Goal: Task Accomplishment & Management: Complete application form

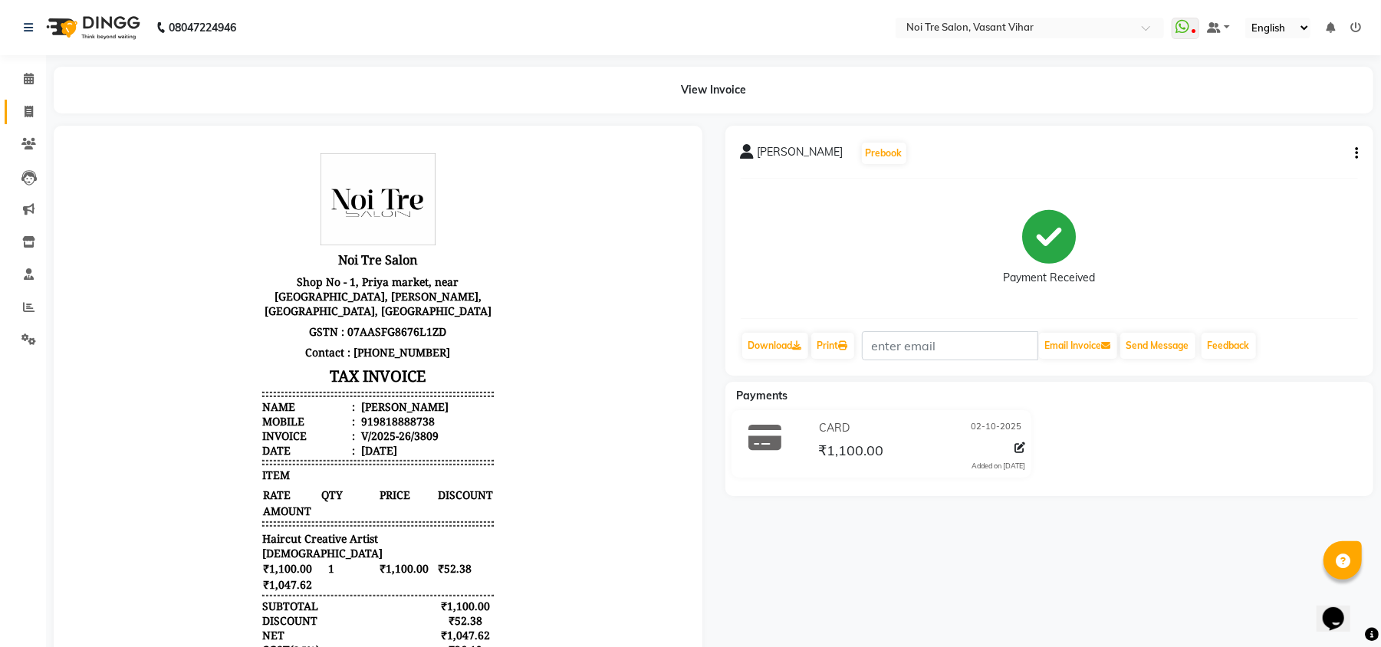
click at [29, 101] on link "Invoice" at bounding box center [23, 112] width 37 height 25
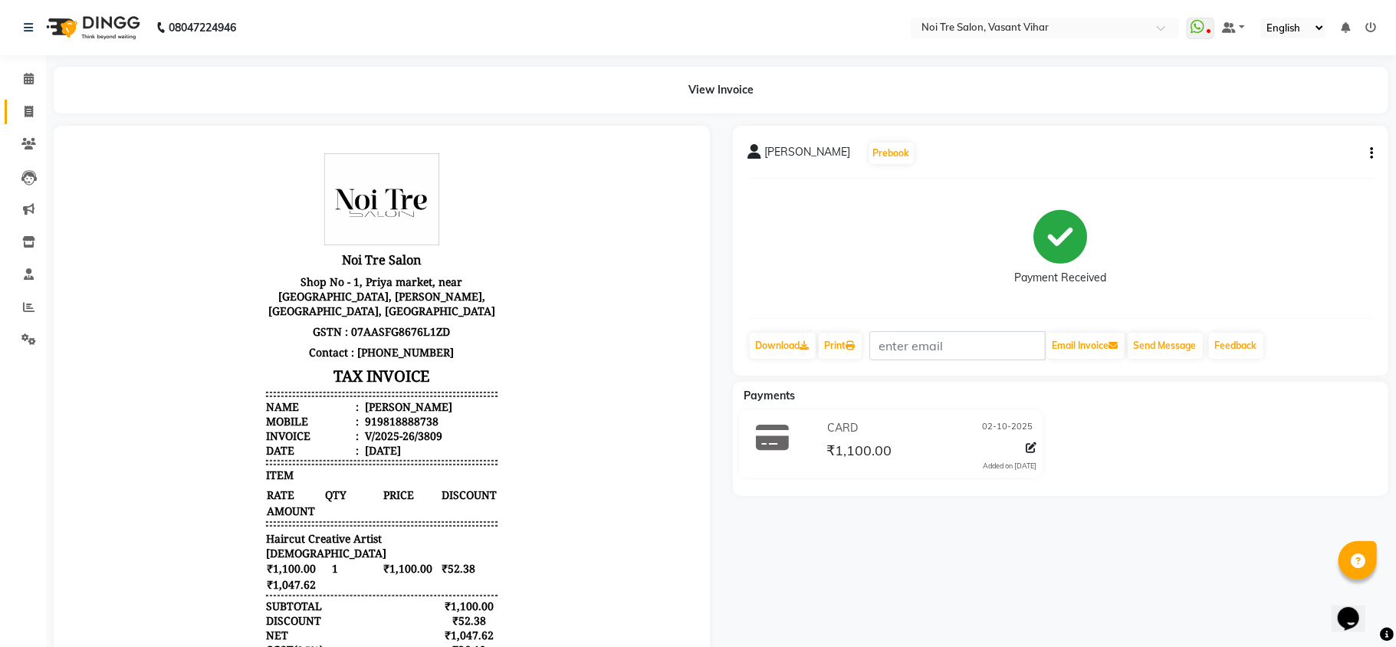
select select "service"
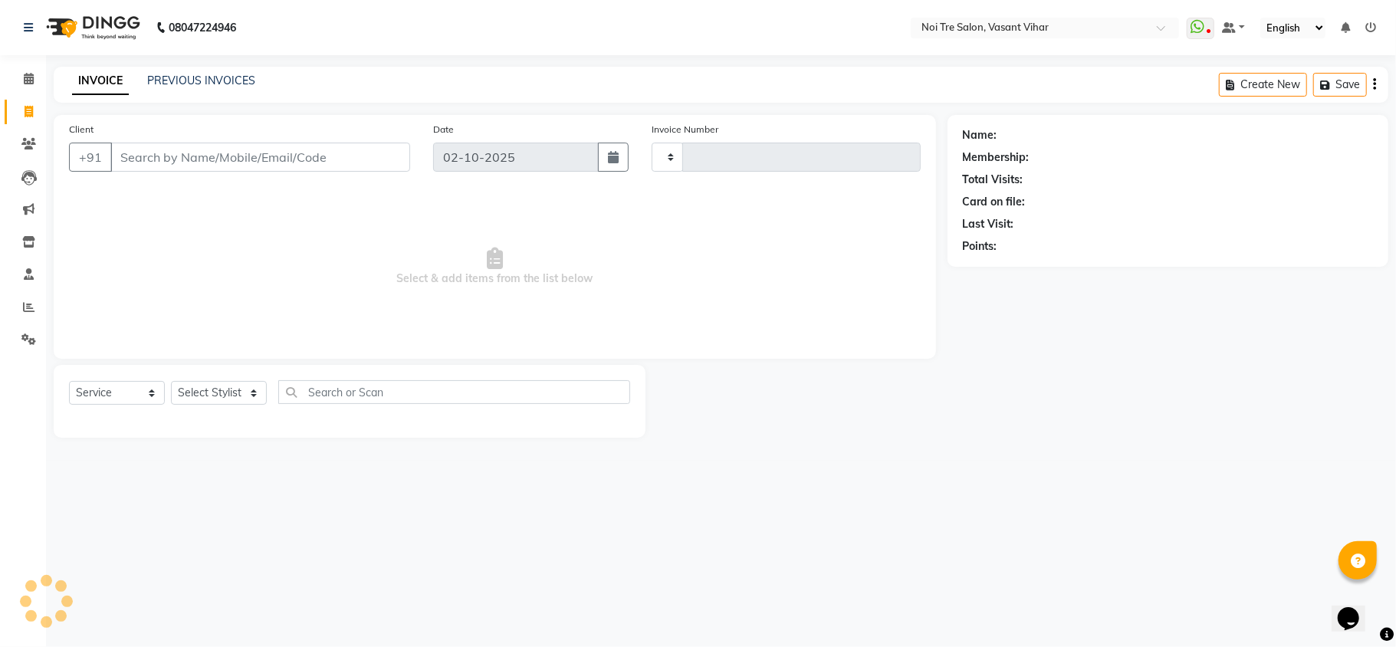
type input "3810"
select select "3944"
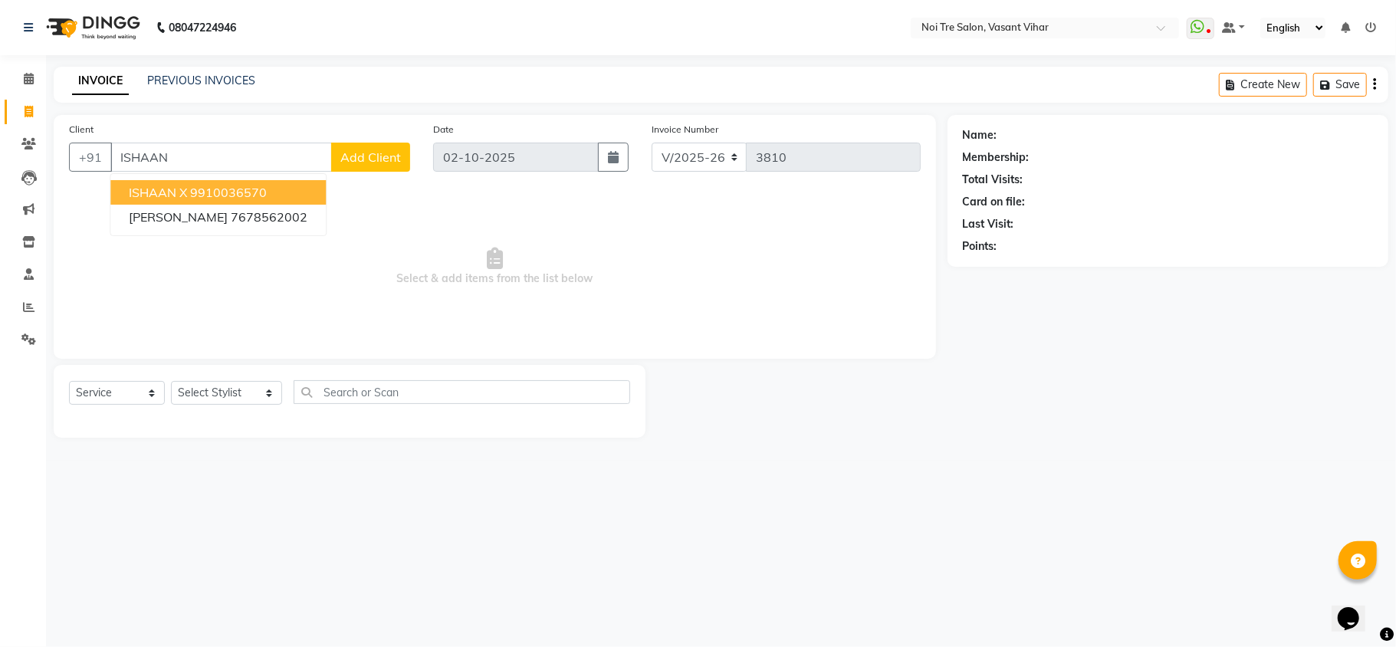
type input "ISHAAN"
click at [197, 360] on div "Client +91 [PERSON_NAME] [PERSON_NAME] X 9910036570 [PERSON_NAME] 7678562002 Ad…" at bounding box center [494, 276] width 905 height 323
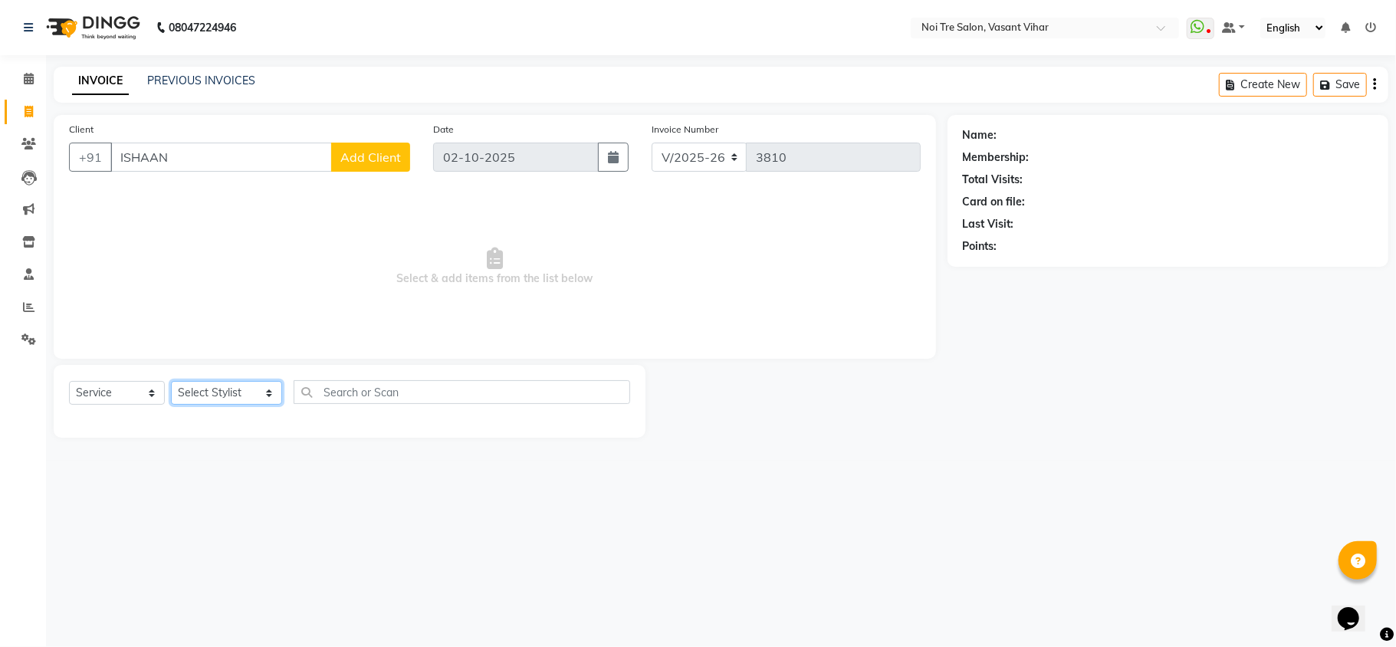
click at [206, 387] on select "Select Stylist [PERSON_NAME](PUNJABI BAGH) [PERSON_NAME] GEETA [PERSON_NAME] PD…" at bounding box center [226, 393] width 111 height 24
select select "20380"
click at [171, 381] on select "Select Stylist [PERSON_NAME](PUNJABI BAGH) [PERSON_NAME] GEETA [PERSON_NAME] PD…" at bounding box center [226, 393] width 111 height 24
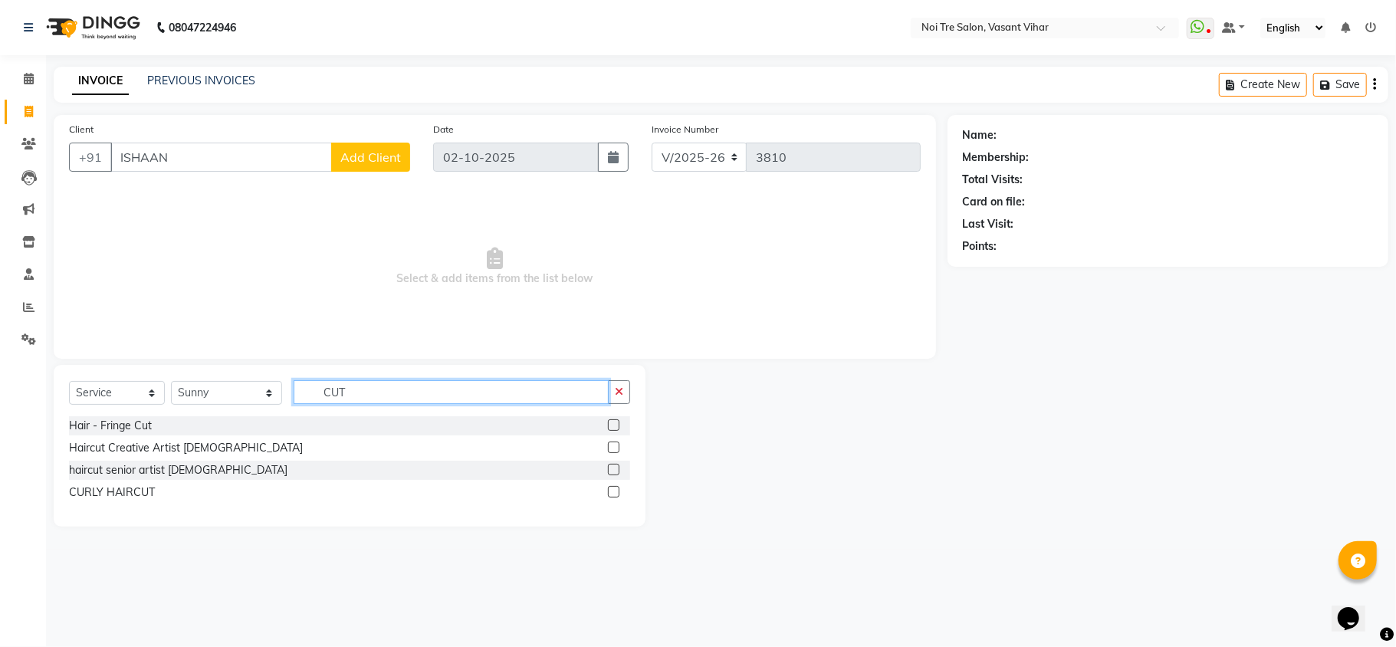
type input "CUT"
click at [612, 443] on label at bounding box center [614, 448] width 12 height 12
click at [612, 443] on input "checkbox" at bounding box center [613, 448] width 10 height 10
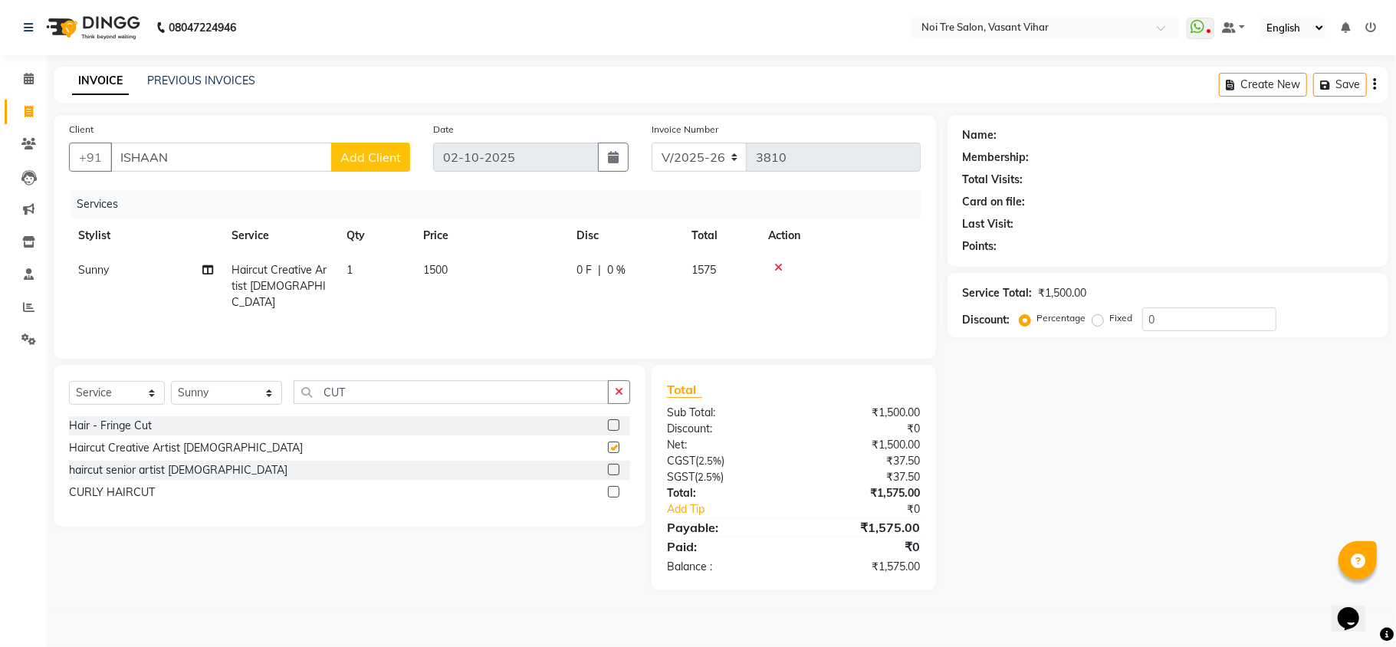
checkbox input "false"
drag, startPoint x: 192, startPoint y: 146, endPoint x: 0, endPoint y: -32, distance: 261.5
click at [0, 0] on html "08047224946 Select Location × Noi Tre Salon, [GEOGRAPHIC_DATA] Vihar WhatsApp S…" at bounding box center [698, 323] width 1396 height 647
type input "\"
type input "P"
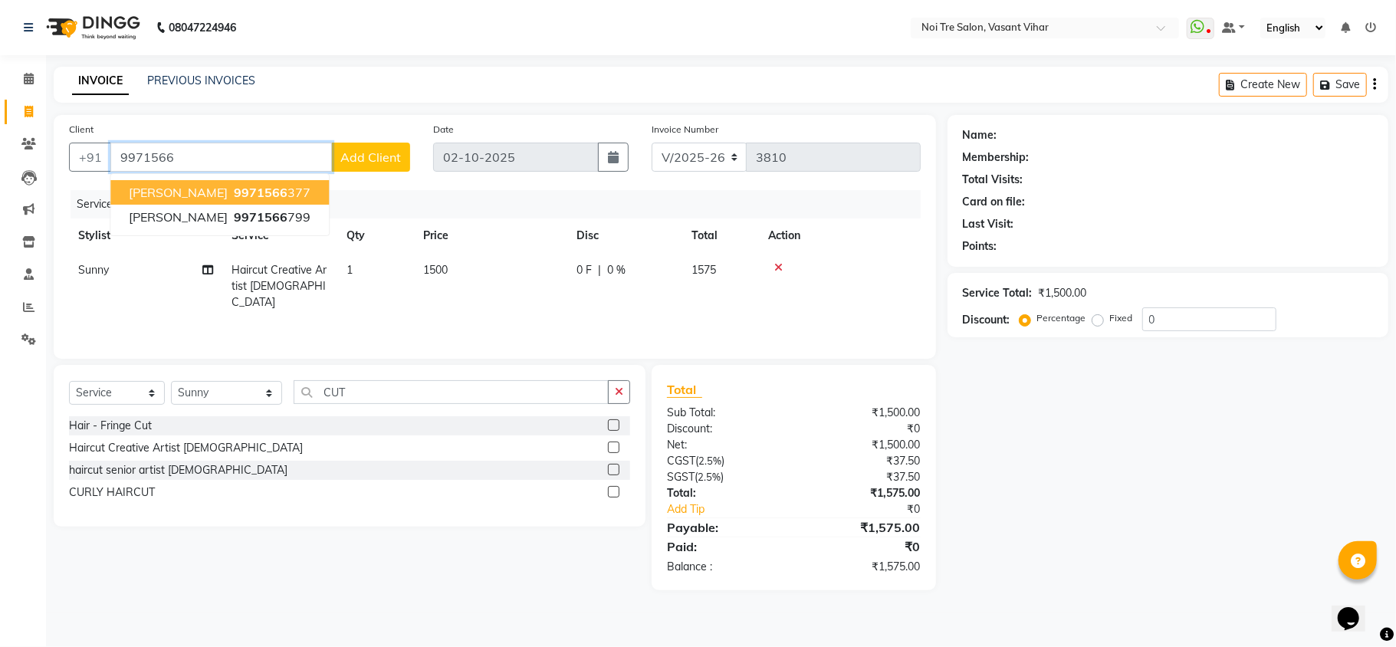
click at [282, 191] on ngb-highlight "9971566 377" at bounding box center [271, 192] width 80 height 15
type input "9971566377"
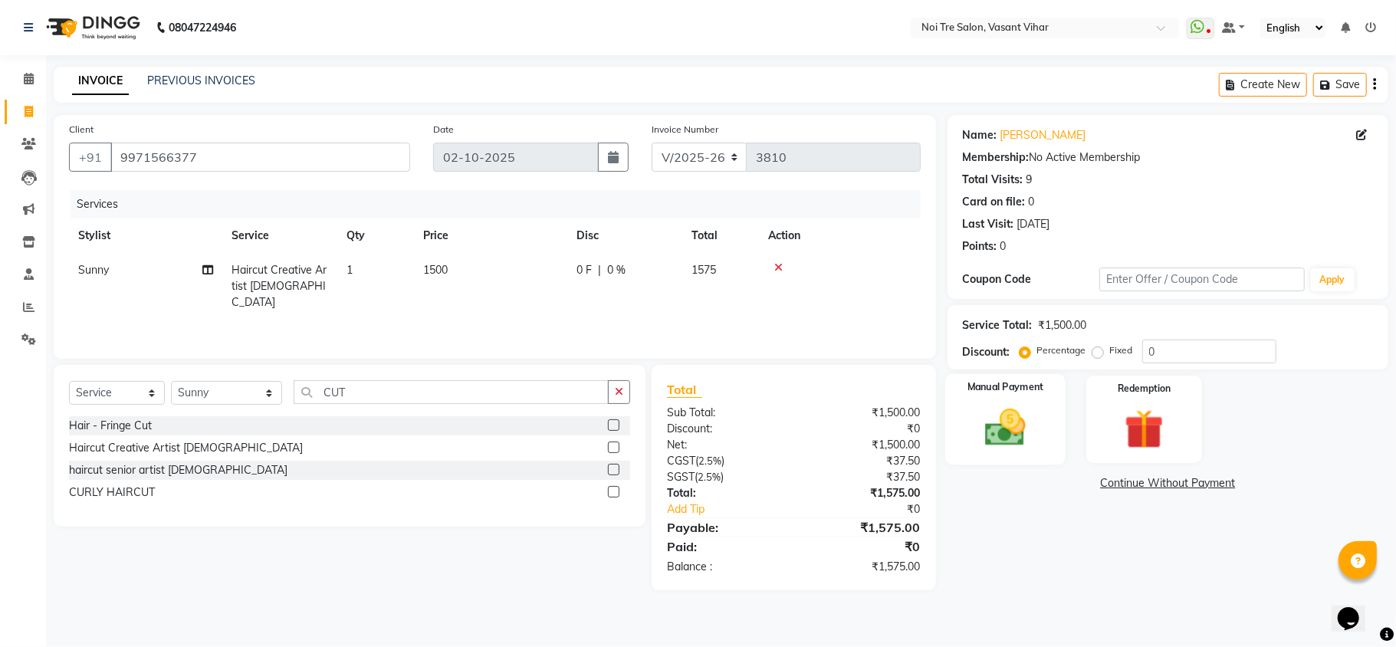
click at [979, 412] on img at bounding box center [1005, 428] width 67 height 48
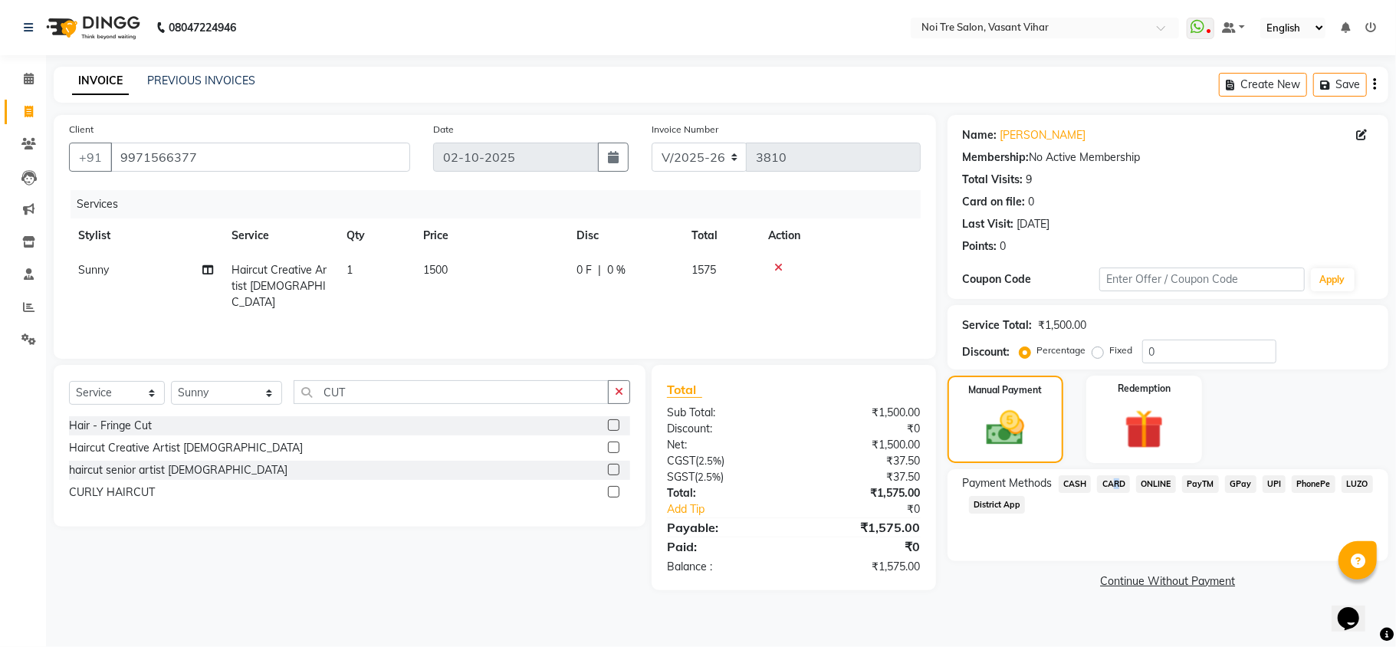
drag, startPoint x: 1110, startPoint y: 488, endPoint x: 1117, endPoint y: 494, distance: 9.2
click at [1112, 488] on span "CARD" at bounding box center [1113, 484] width 33 height 18
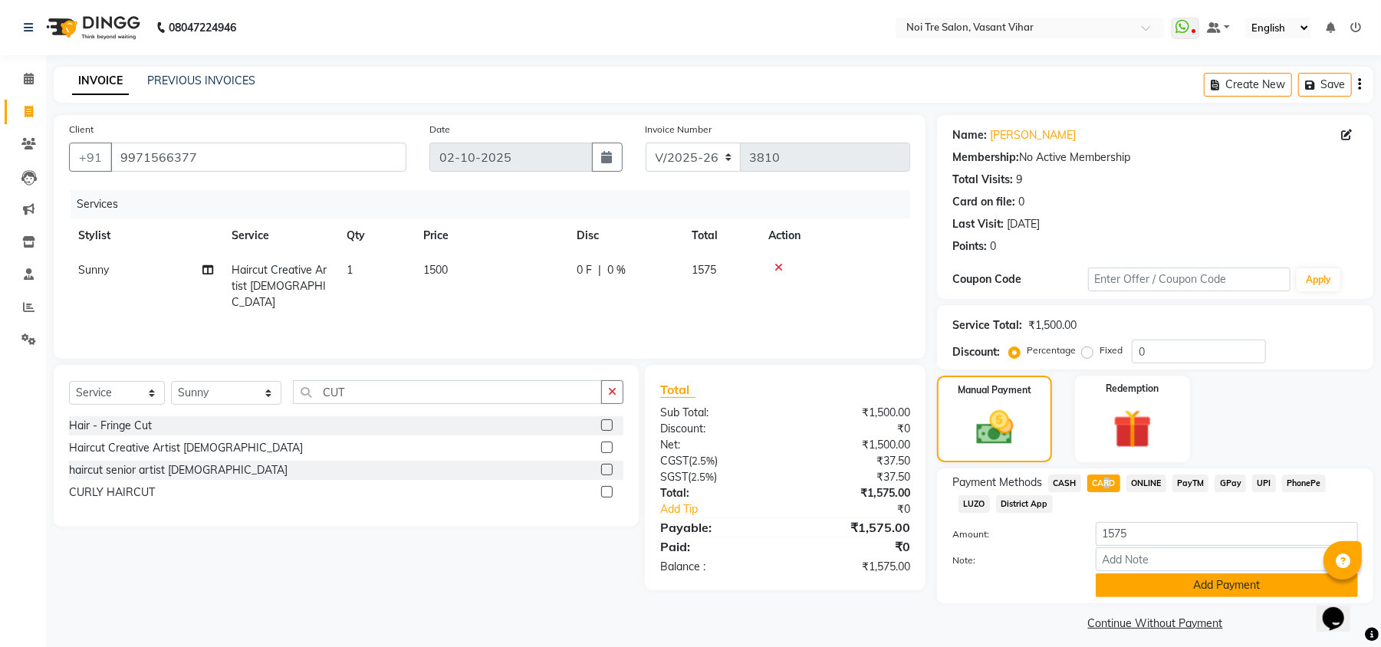
click at [1209, 590] on button "Add Payment" at bounding box center [1227, 585] width 262 height 24
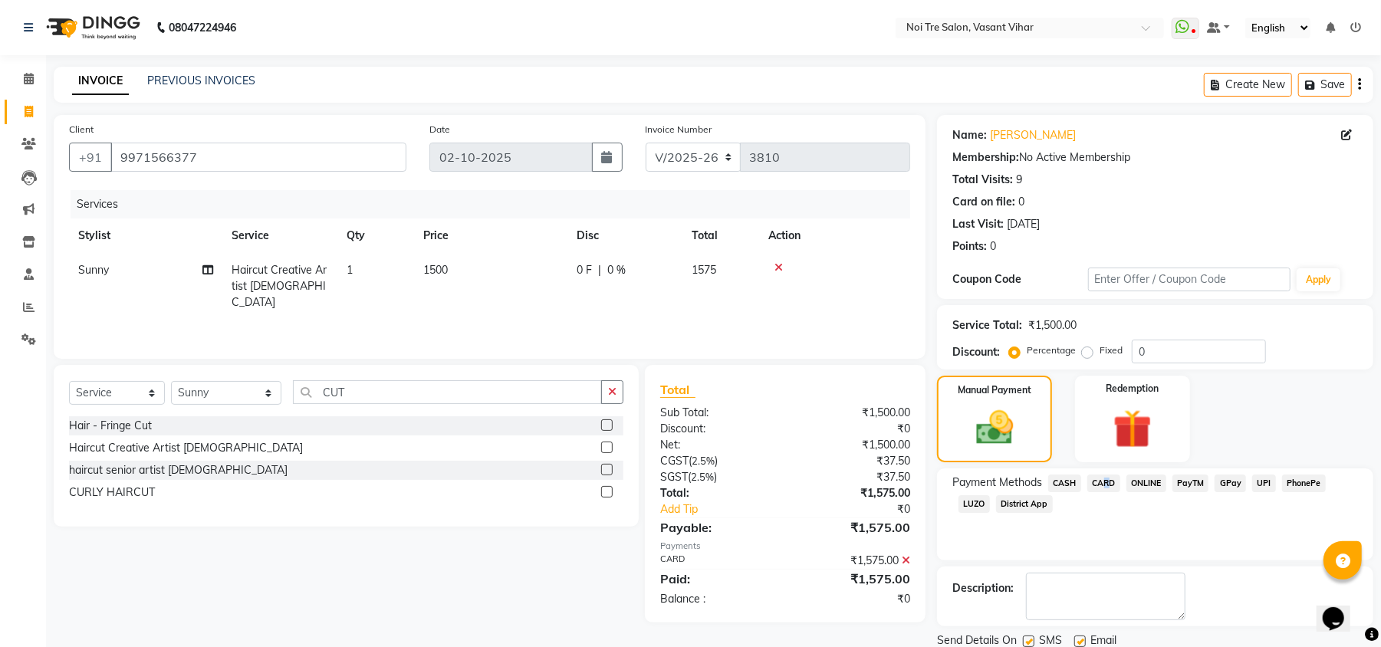
scroll to position [56, 0]
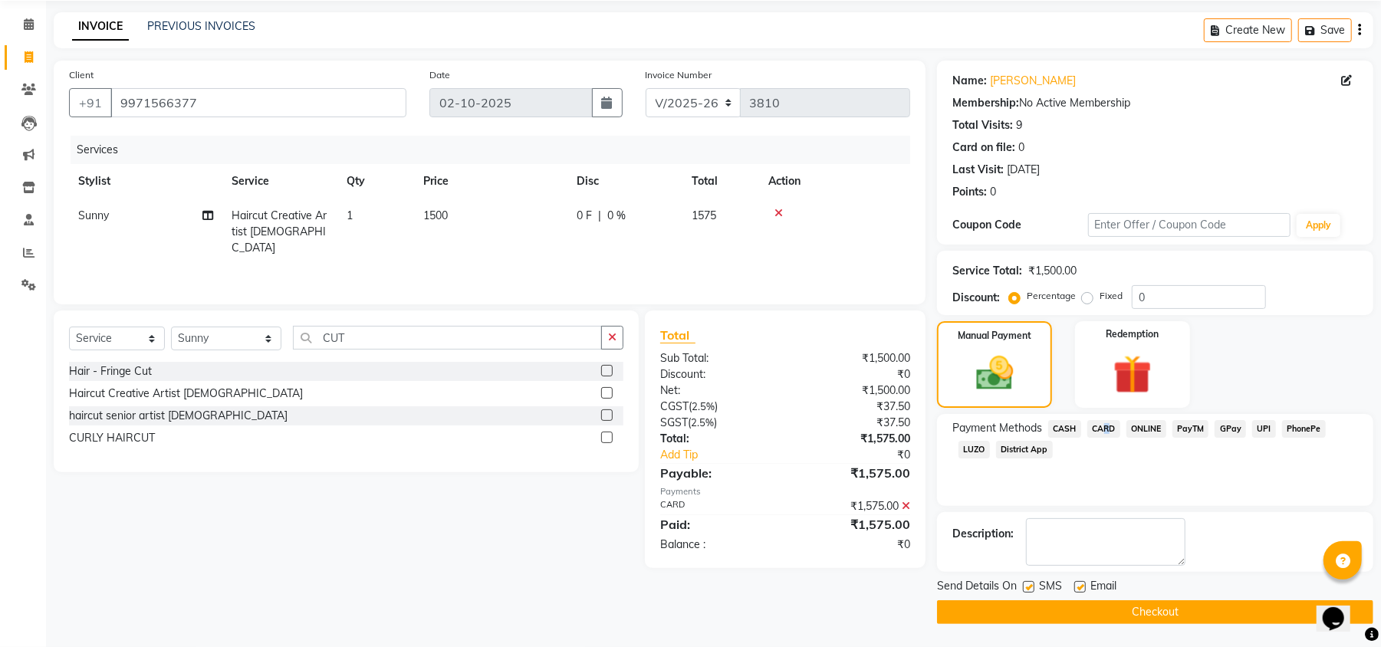
click at [1230, 601] on button "Checkout" at bounding box center [1155, 612] width 436 height 24
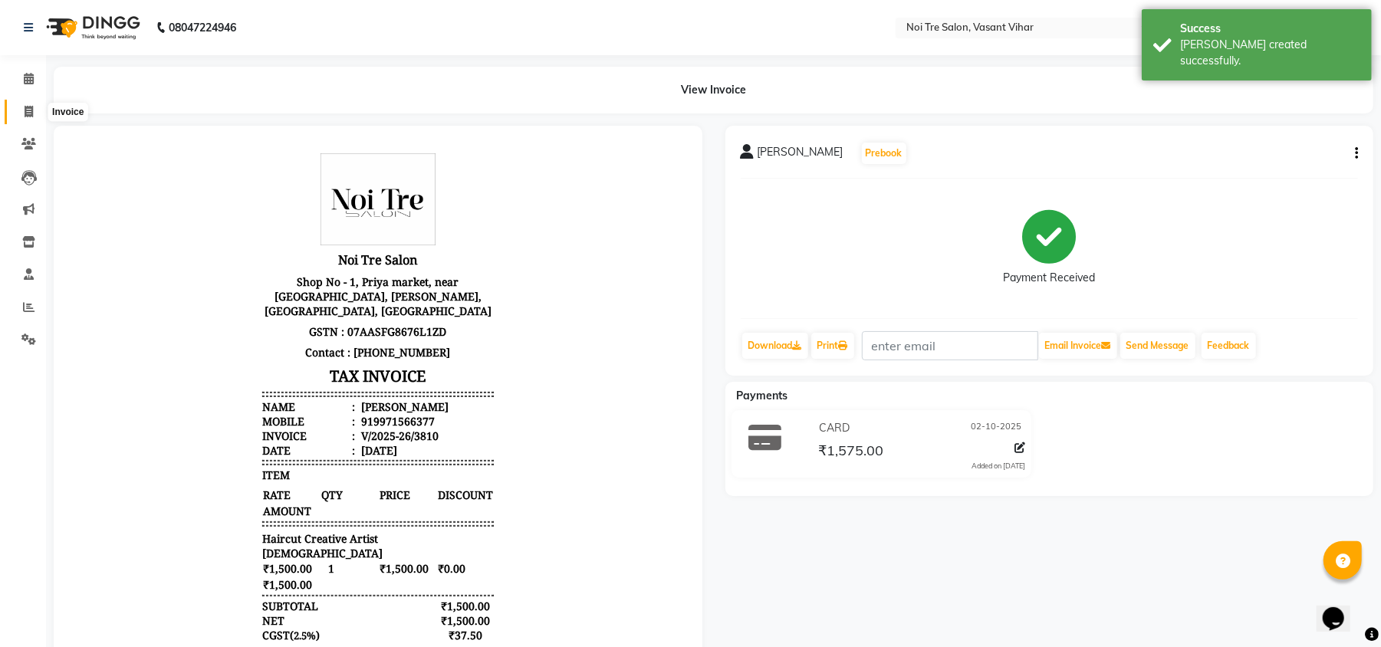
click at [16, 114] on span at bounding box center [28, 113] width 27 height 18
select select "service"
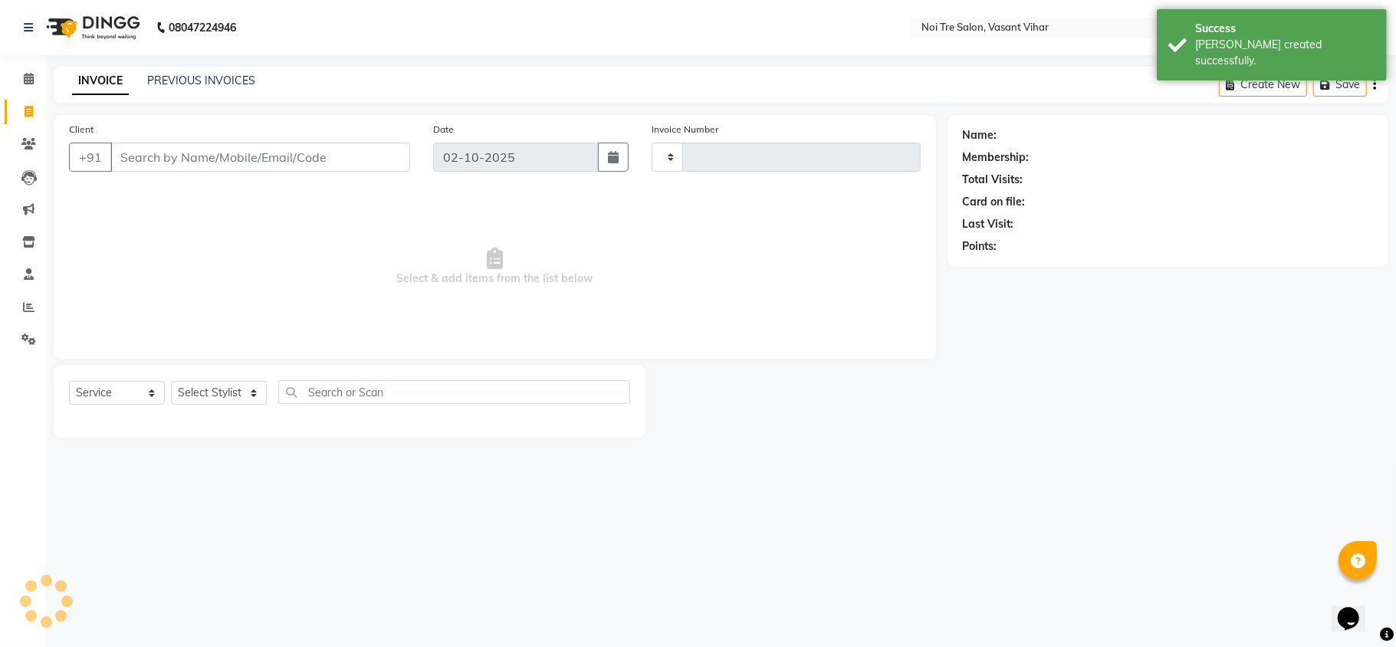
type input "3811"
select select "3944"
click at [167, 89] on div "INVOICE PREVIOUS INVOICES" at bounding box center [164, 82] width 220 height 18
click at [190, 74] on link "PREVIOUS INVOICES" at bounding box center [201, 81] width 108 height 14
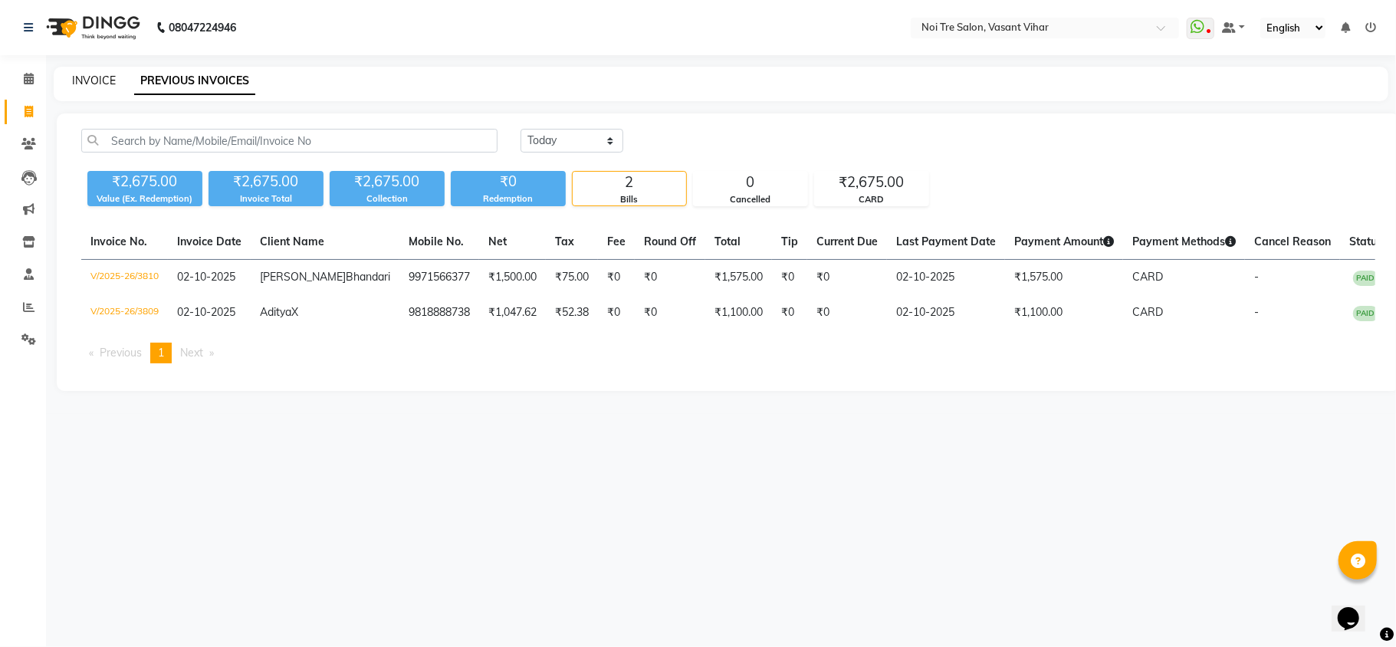
click at [106, 75] on link "INVOICE" at bounding box center [94, 81] width 44 height 14
select select "service"
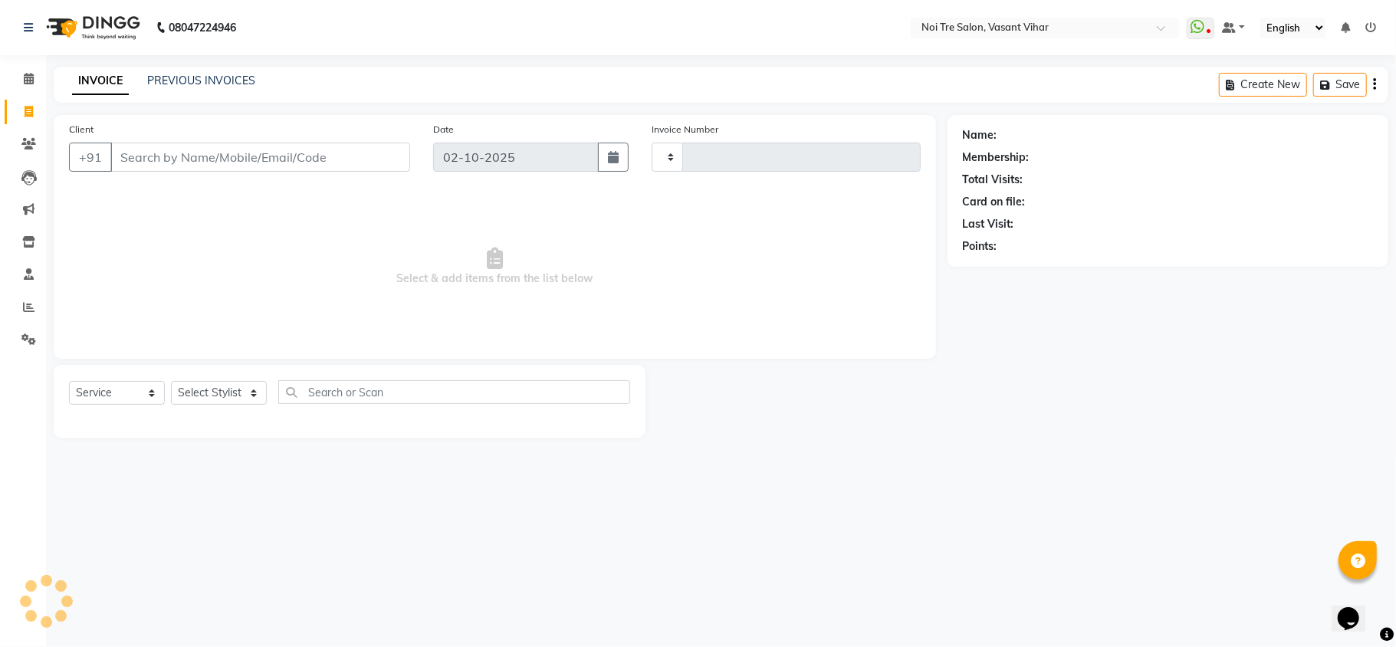
type input "3811"
select select "3944"
click at [193, 399] on select "Select Stylist [PERSON_NAME](PUNJABI BAGH) [PERSON_NAME] GEETA [PERSON_NAME] PD…" at bounding box center [226, 393] width 111 height 24
select select "20383"
click at [171, 381] on select "Select Stylist [PERSON_NAME](PUNJABI BAGH) [PERSON_NAME] GEETA [PERSON_NAME] PD…" at bounding box center [226, 393] width 111 height 24
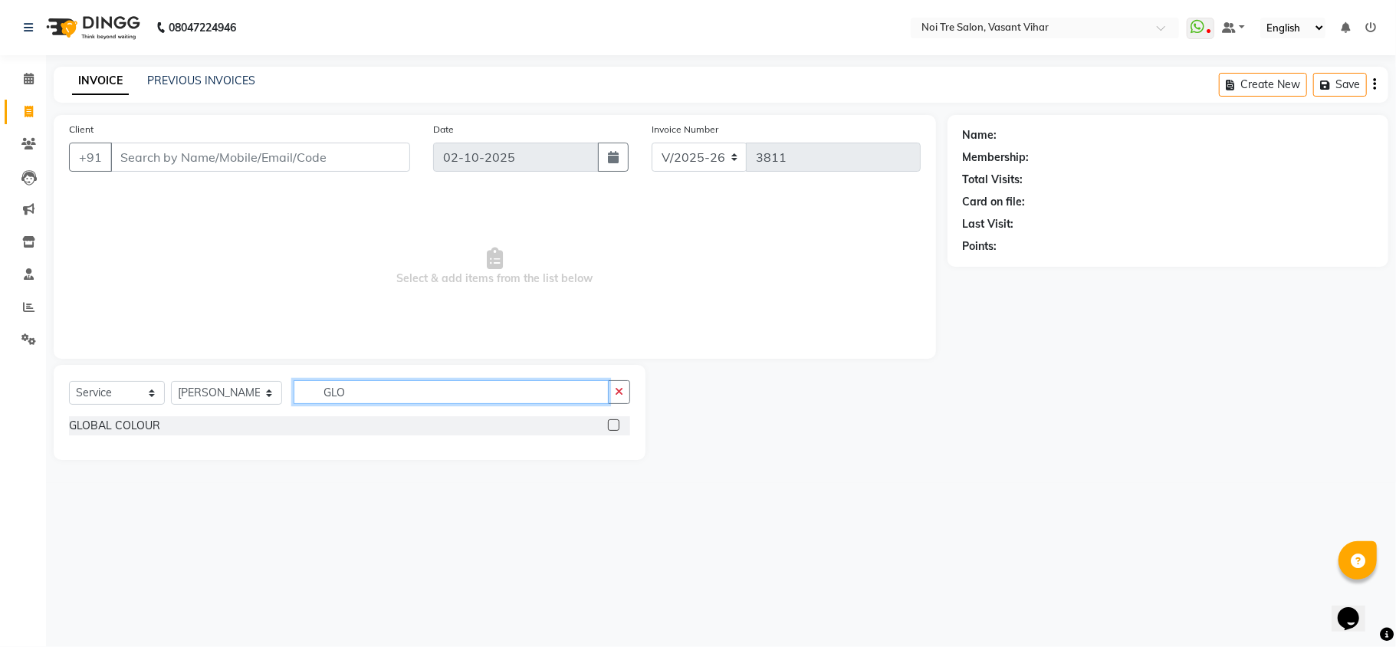
type input "GLO"
click at [615, 427] on label at bounding box center [614, 425] width 12 height 12
click at [615, 427] on input "checkbox" at bounding box center [613, 426] width 10 height 10
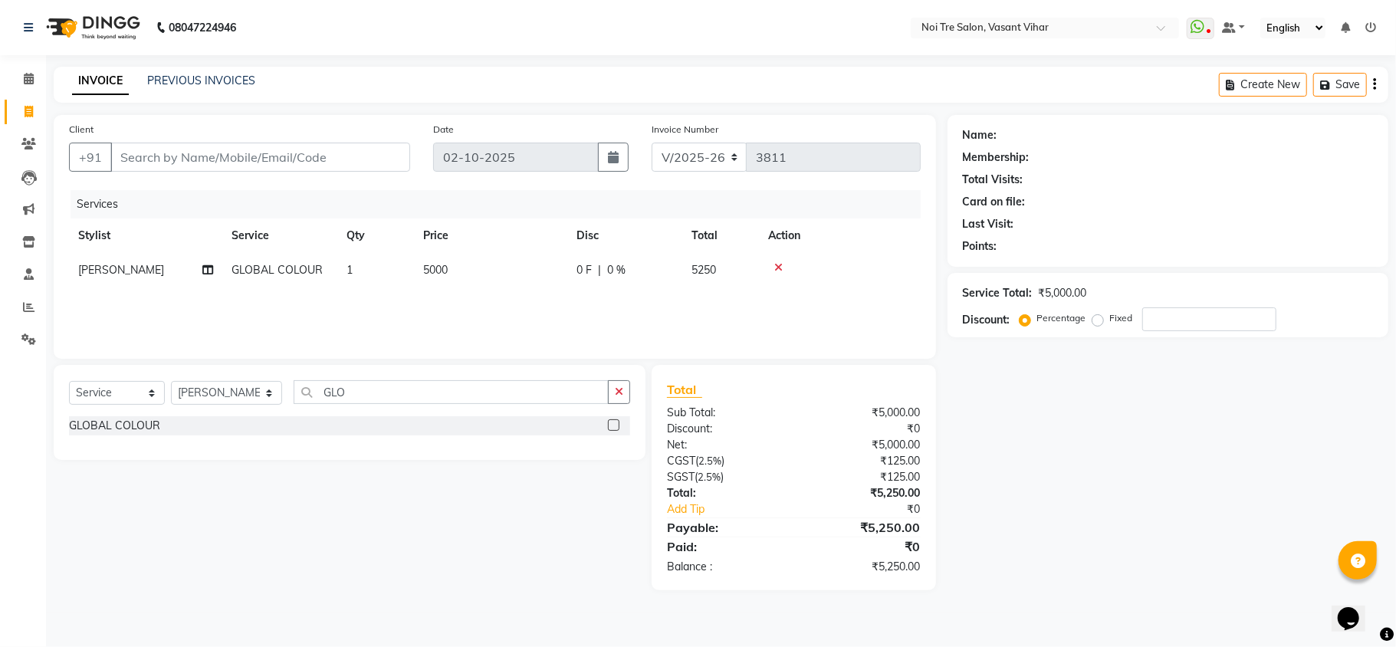
checkbox input "false"
drag, startPoint x: 452, startPoint y: 240, endPoint x: 492, endPoint y: 274, distance: 52.8
click at [458, 240] on th "Price" at bounding box center [490, 236] width 153 height 35
click at [494, 274] on td "5000" at bounding box center [490, 270] width 153 height 35
select select "20383"
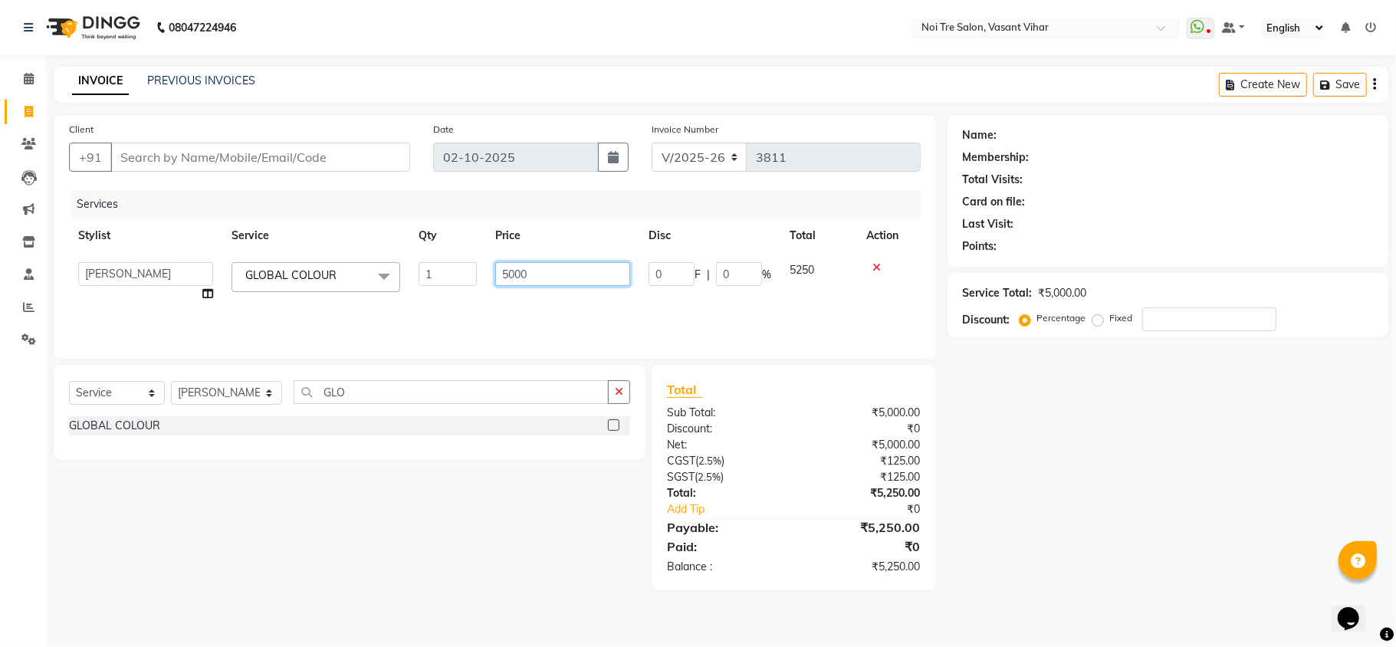
drag, startPoint x: 573, startPoint y: 281, endPoint x: 291, endPoint y: 188, distance: 297.0
click at [291, 188] on div "Client +91 Date [DATE] Invoice Number V/2025 V/[PHONE_NUMBER] Services Stylist …" at bounding box center [495, 237] width 882 height 244
type input "6000"
click at [148, 258] on td "[PERSON_NAME](PUNJABI BAGH) [PERSON_NAME] GEETA [PERSON_NAME] PDC [PERSON_NAME]…" at bounding box center [145, 282] width 153 height 58
select select "20383"
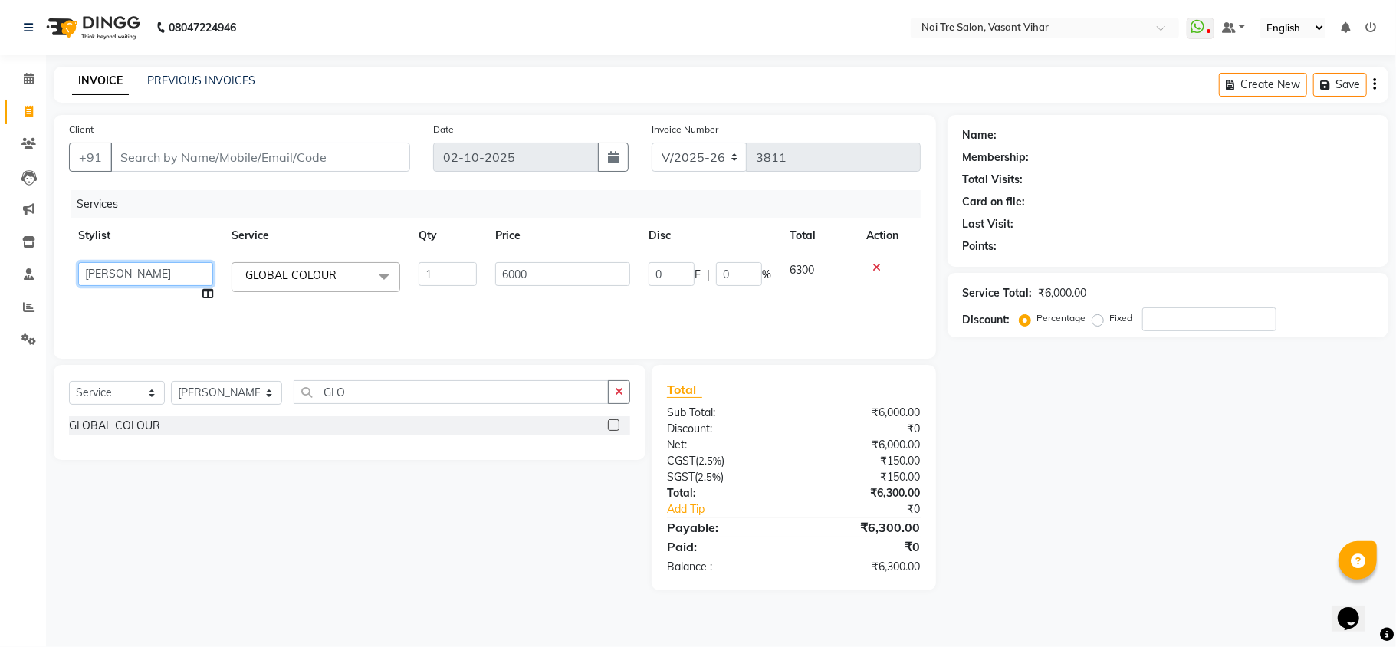
click at [154, 270] on select "[PERSON_NAME](PUNJABI BAGH) [PERSON_NAME] GEETA [PERSON_NAME] PDC [PERSON_NAME]…" at bounding box center [145, 274] width 135 height 24
select select "54150"
click at [322, 153] on input "Client" at bounding box center [260, 157] width 300 height 29
click at [1110, 319] on label "Fixed" at bounding box center [1121, 318] width 23 height 14
click at [1096, 319] on input "Fixed" at bounding box center [1101, 318] width 11 height 11
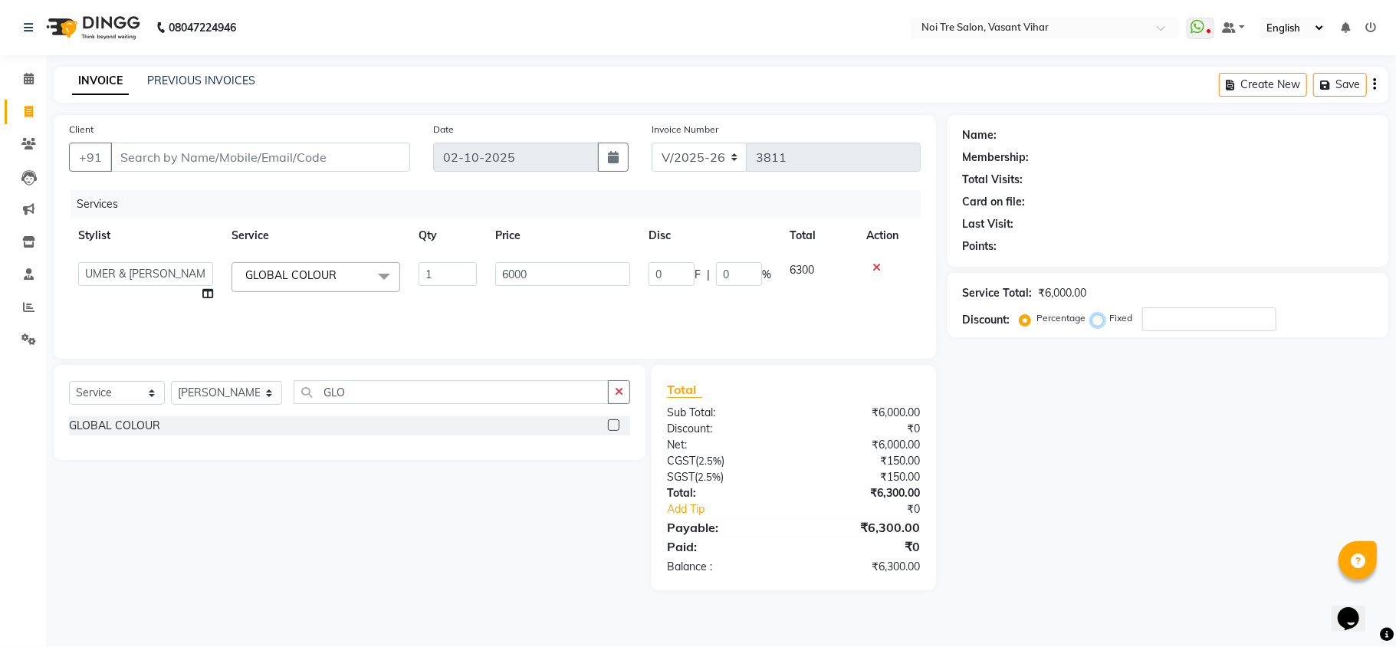
radio input "true"
click at [1188, 320] on input "number" at bounding box center [1209, 319] width 134 height 24
type input "3"
type input "0.05"
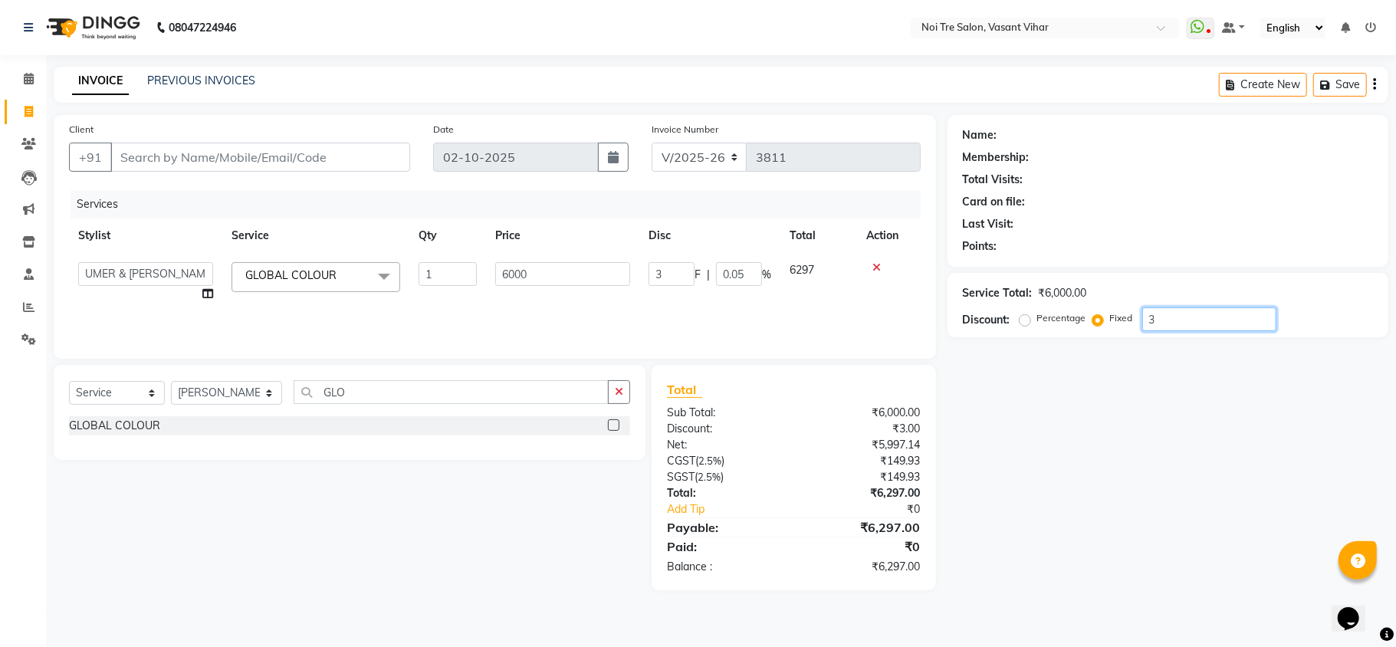
type input "30"
type input "0.5"
type input "300"
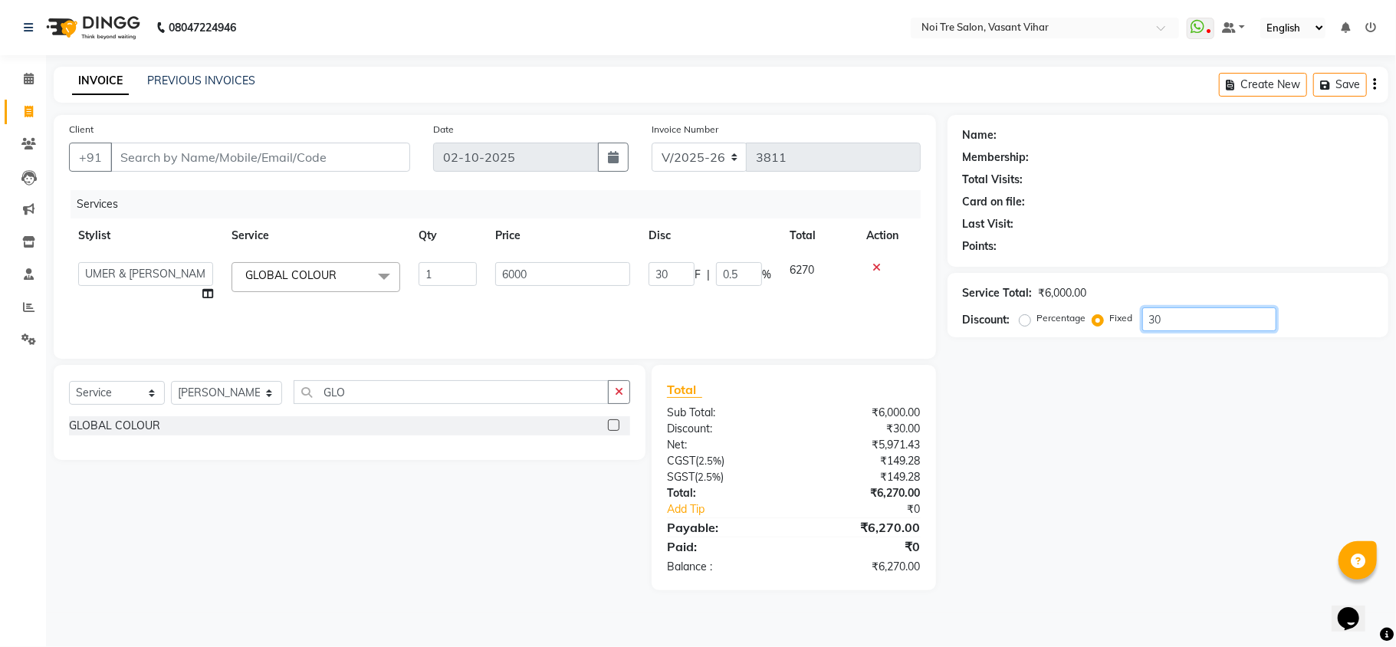
type input "5"
type input "300"
drag, startPoint x: 1102, startPoint y: 435, endPoint x: 397, endPoint y: 28, distance: 814.8
click at [1098, 433] on div "Name: Membership: Total Visits: Card on file: Last Visit: Points: Service Total…" at bounding box center [1174, 352] width 452 height 475
click at [298, 159] on input "Client" at bounding box center [260, 157] width 300 height 29
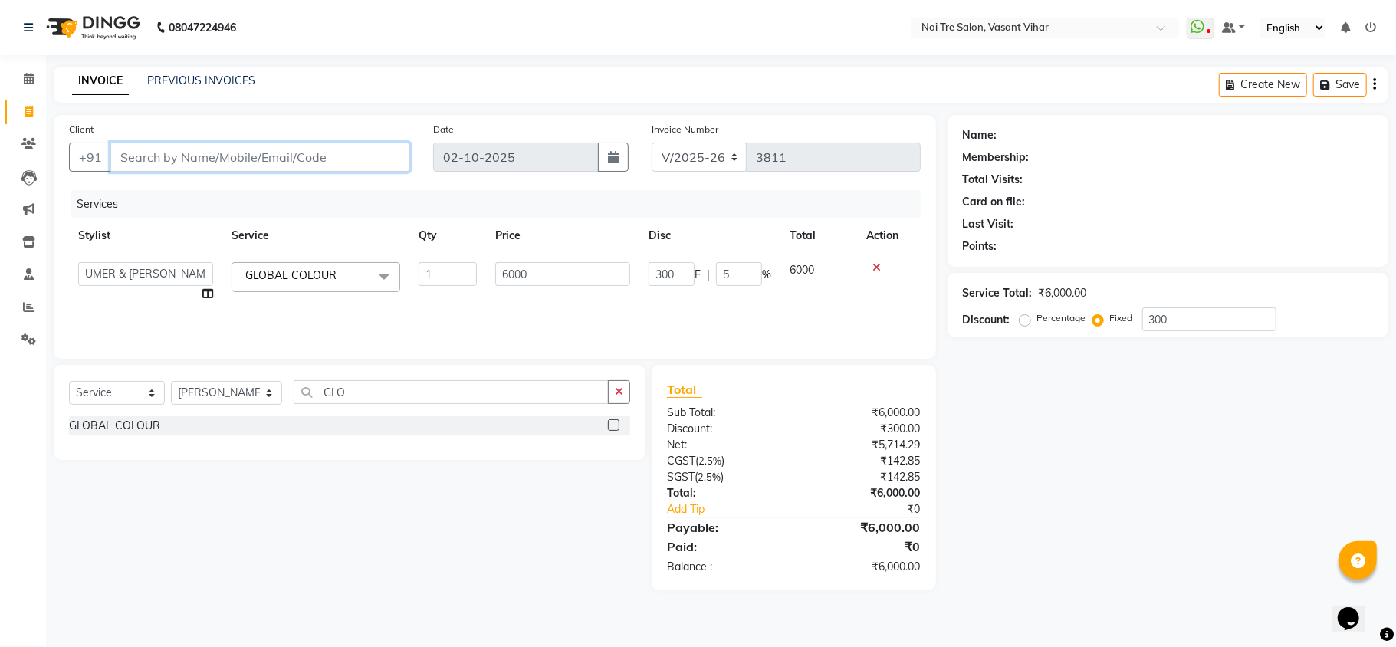
type input "9"
radio input "true"
type input "0"
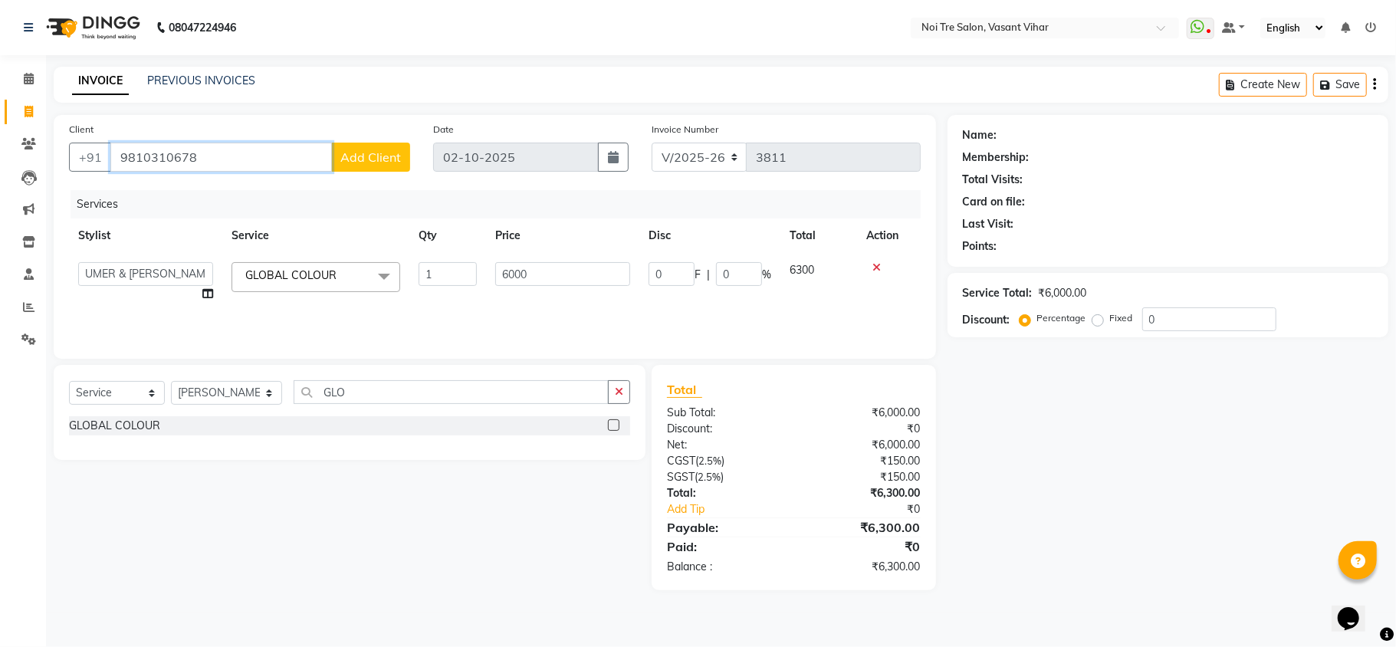
type input "9810310678"
click at [360, 164] on button "Add Client" at bounding box center [370, 157] width 79 height 29
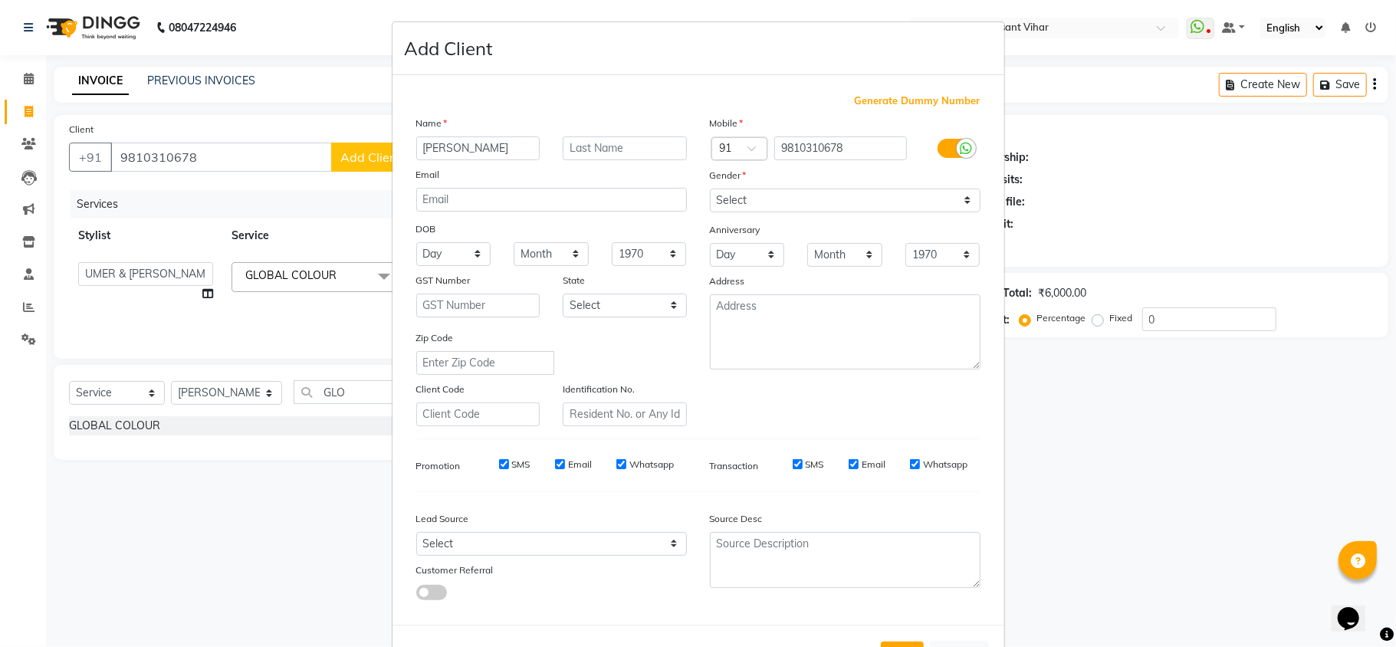
type input "[PERSON_NAME]"
type input "UMER"
click at [779, 193] on select "Select [DEMOGRAPHIC_DATA] [DEMOGRAPHIC_DATA] Other Prefer Not To Say" at bounding box center [845, 201] width 271 height 24
select select "[DEMOGRAPHIC_DATA]"
click at [710, 189] on select "Select [DEMOGRAPHIC_DATA] [DEMOGRAPHIC_DATA] Other Prefer Not To Say" at bounding box center [845, 201] width 271 height 24
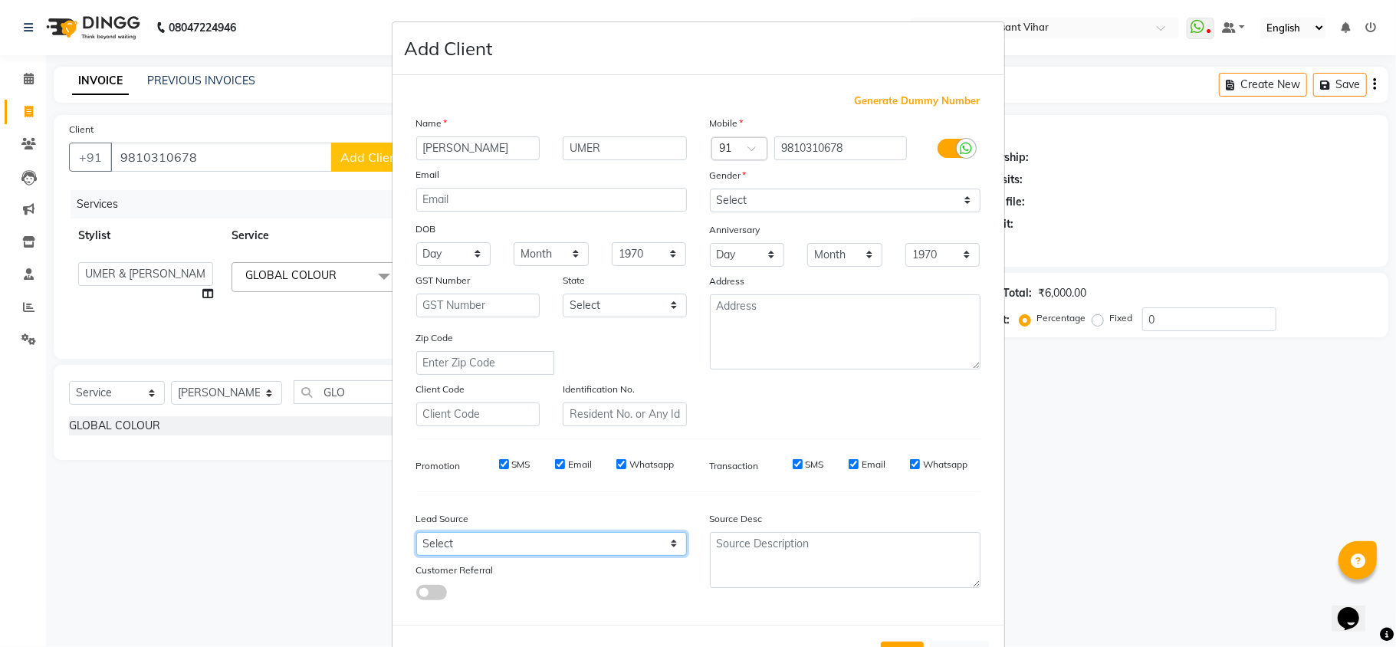
click at [565, 538] on select "Select Walk-in Referral Internet Friend Word of Mouth Advertisement Facebook Ju…" at bounding box center [551, 544] width 271 height 24
select select "28151"
click at [416, 532] on select "Select Walk-in Referral Internet Friend Word of Mouth Advertisement Facebook Ju…" at bounding box center [551, 544] width 271 height 24
click at [908, 642] on button "Add" at bounding box center [902, 656] width 43 height 28
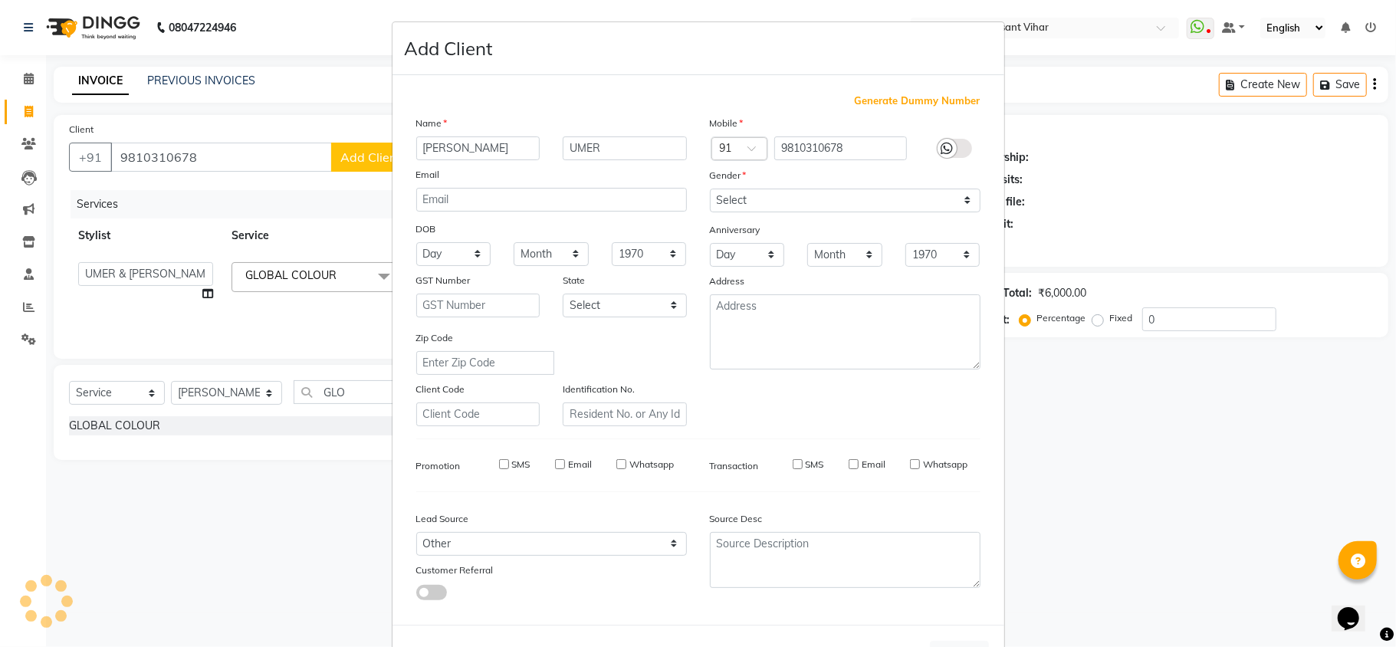
select select
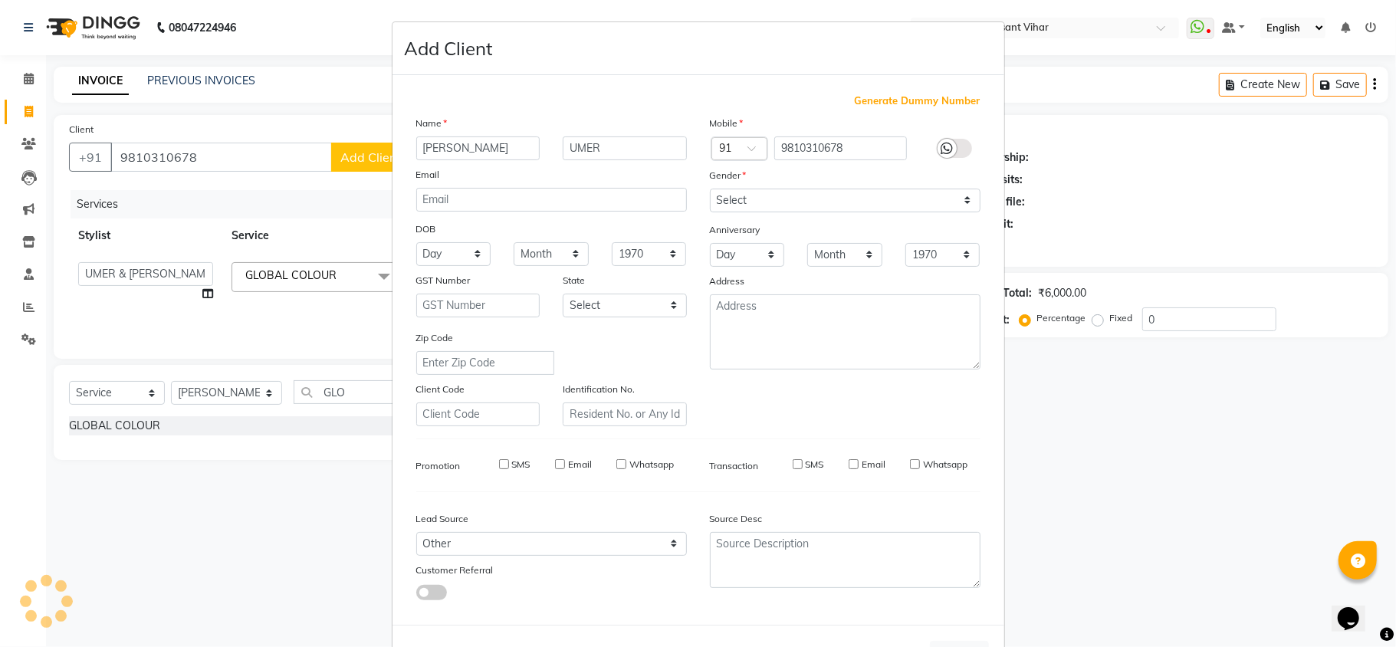
select select
checkbox input "false"
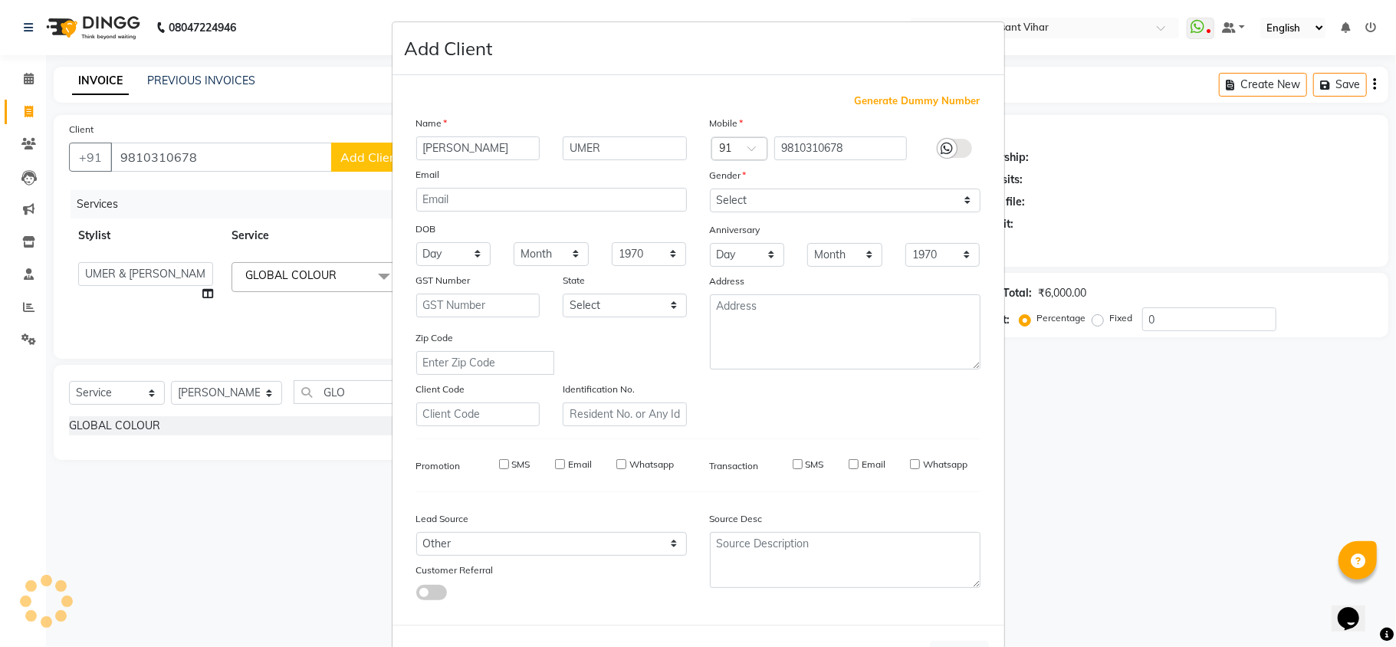
checkbox input "false"
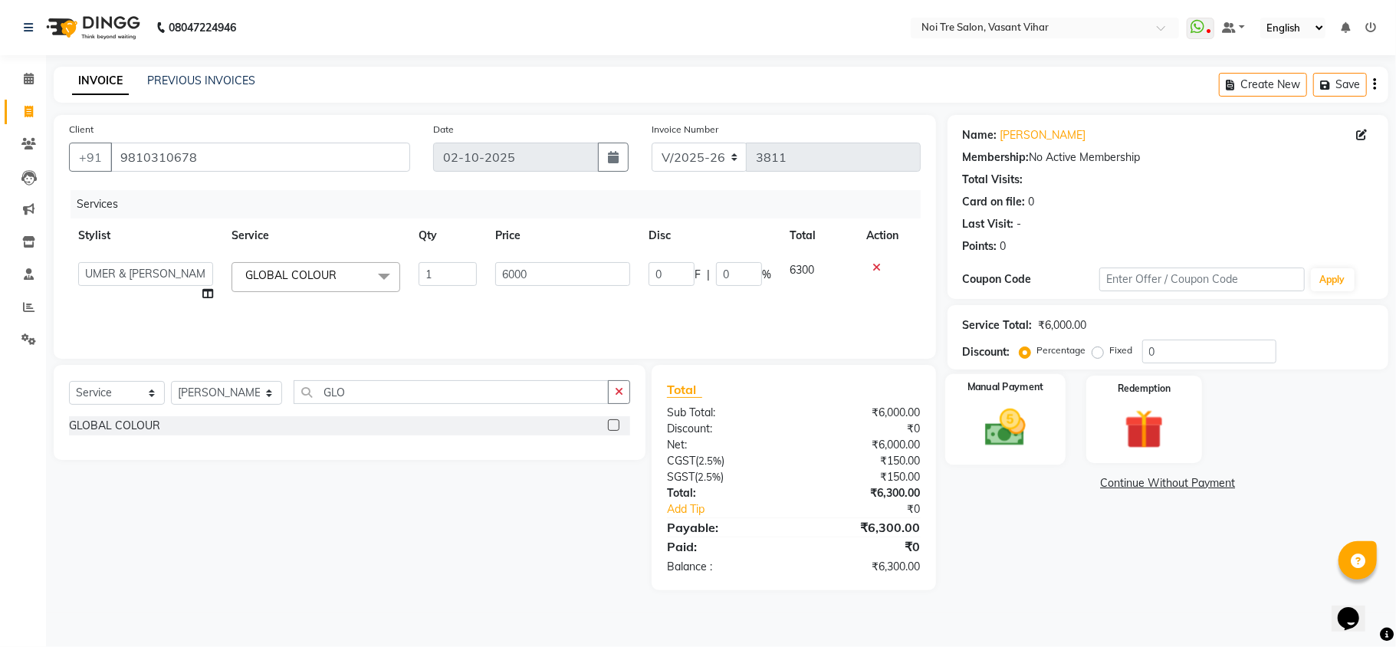
click at [1001, 422] on img at bounding box center [1005, 428] width 67 height 48
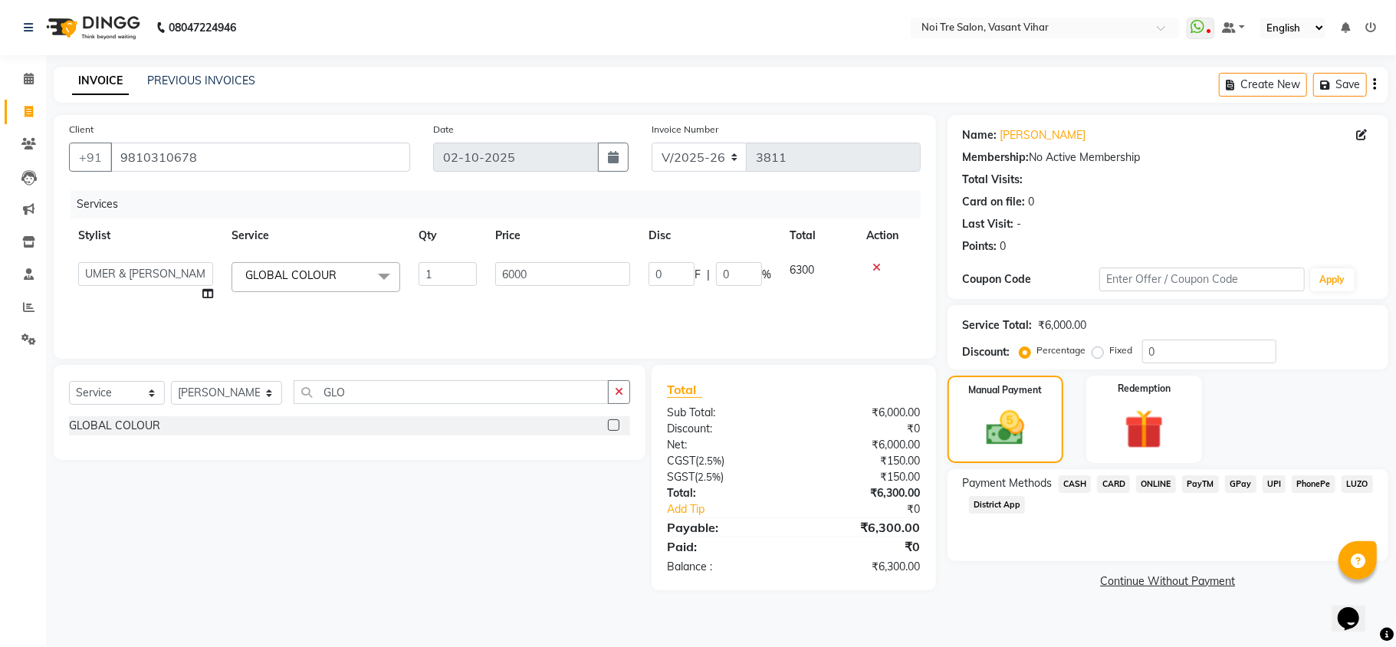
click at [1109, 488] on span "CARD" at bounding box center [1113, 484] width 33 height 18
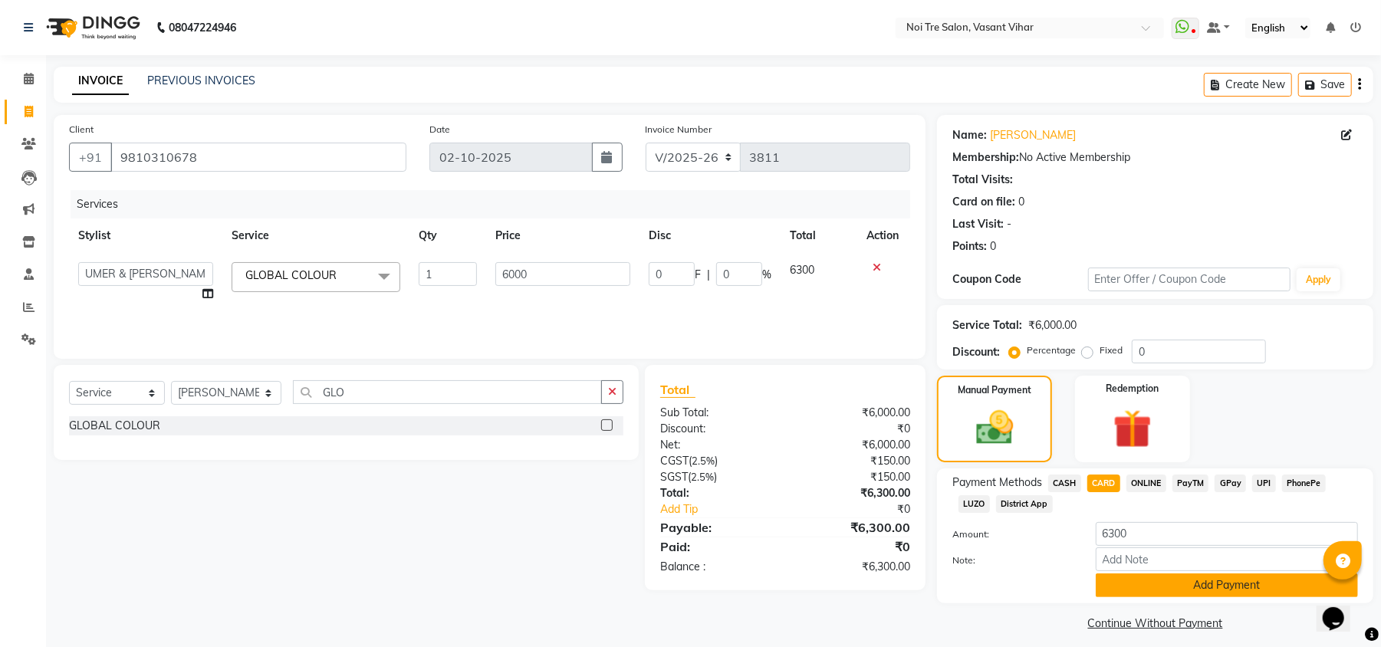
click at [1255, 580] on button "Add Payment" at bounding box center [1227, 585] width 262 height 24
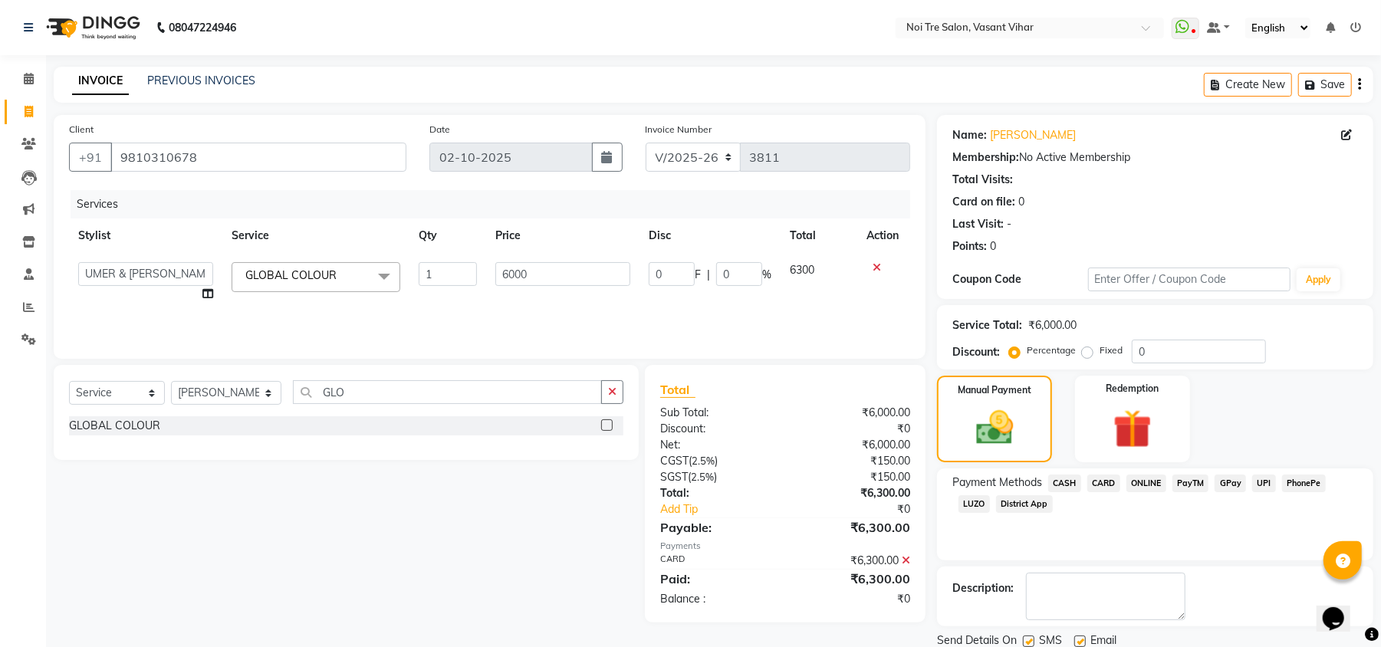
click at [1099, 357] on label "Fixed" at bounding box center [1110, 350] width 23 height 14
click at [1085, 356] on input "Fixed" at bounding box center [1090, 350] width 11 height 11
radio input "true"
drag, startPoint x: 1165, startPoint y: 350, endPoint x: 1034, endPoint y: 334, distance: 132.0
click at [1037, 334] on div "Service Total: ₹6,000.00 Discount: Percentage Fixed 0" at bounding box center [1155, 337] width 406 height 52
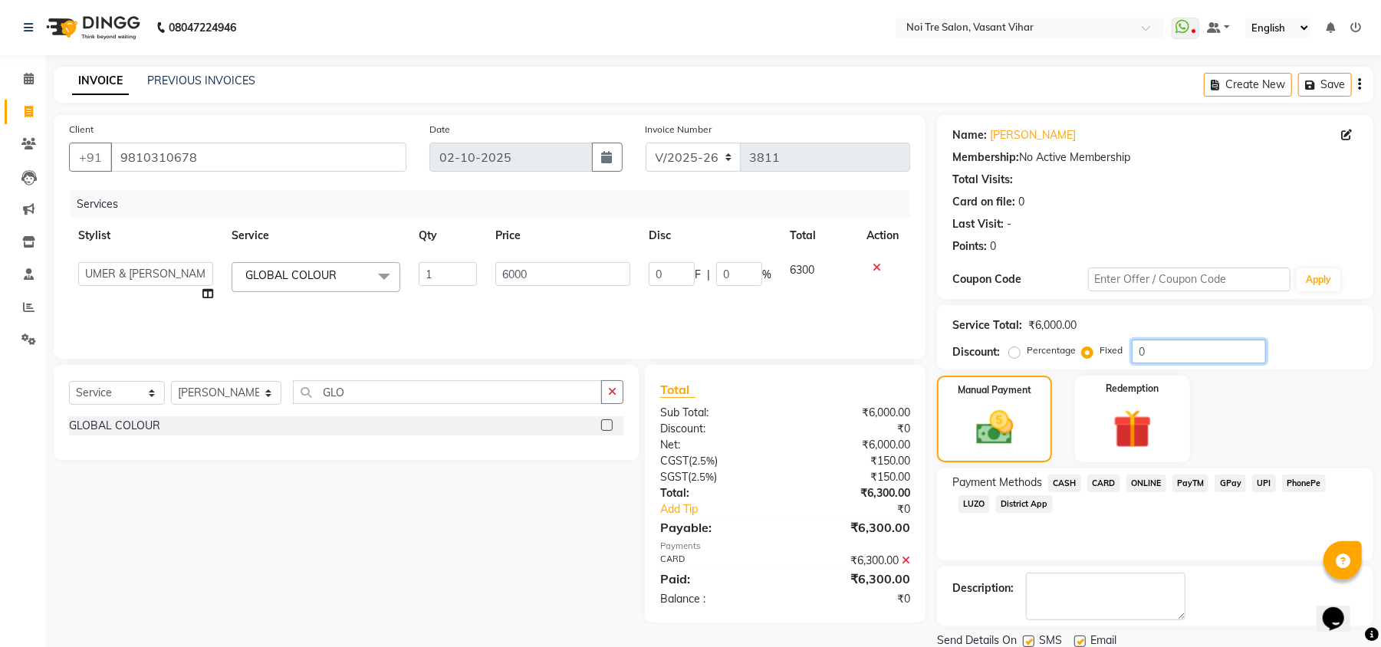
type input "3"
type input "0.05"
type input "30"
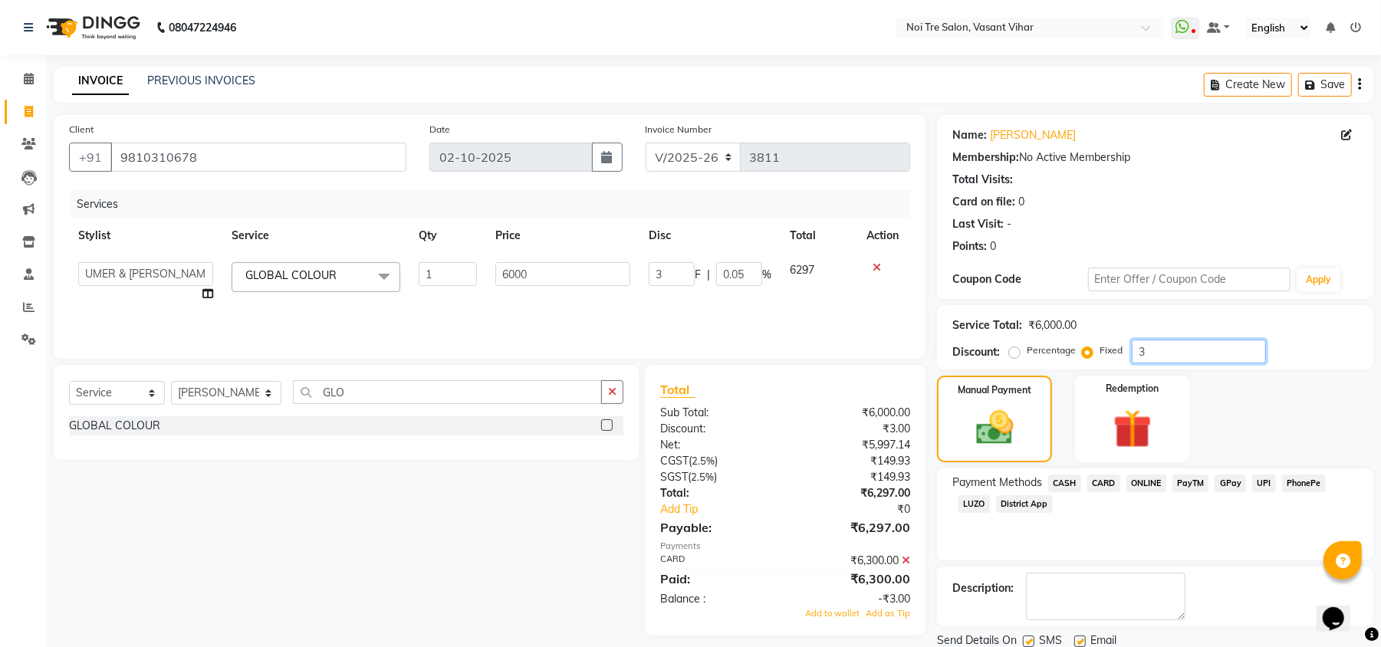
type input "0.5"
type input "300"
type input "5"
type input "300"
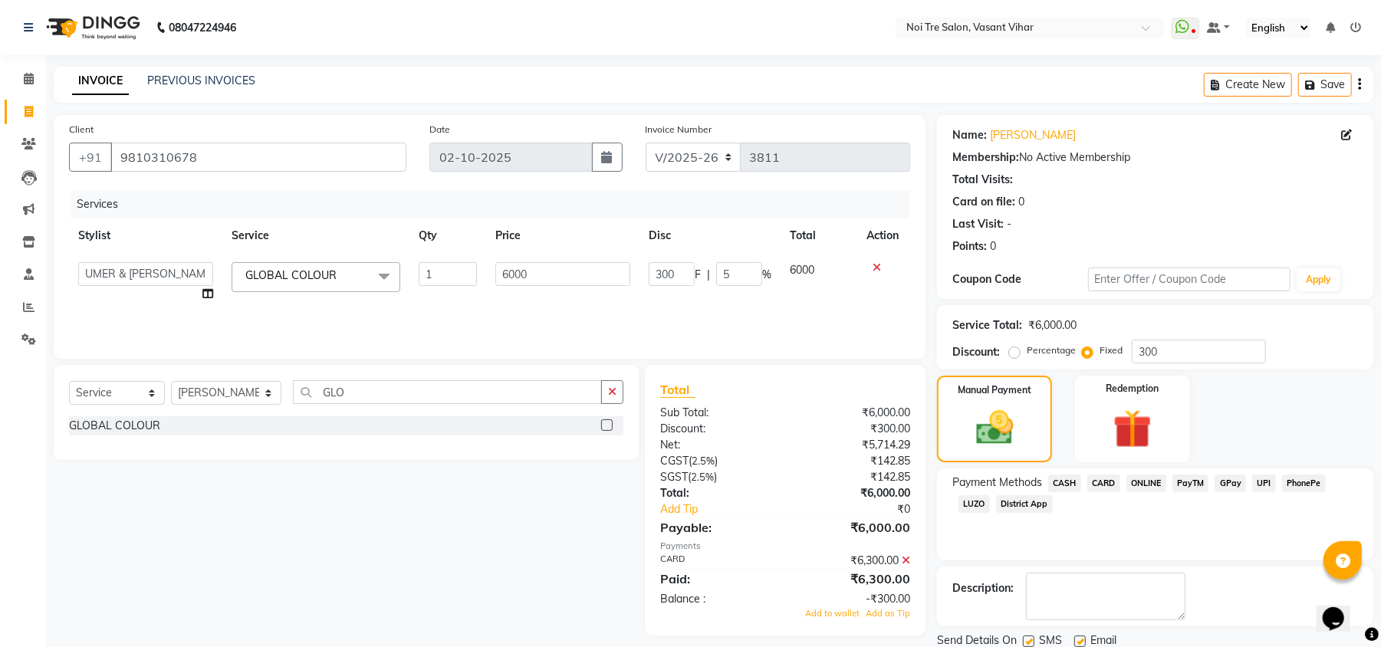
click at [905, 563] on icon at bounding box center [906, 560] width 8 height 11
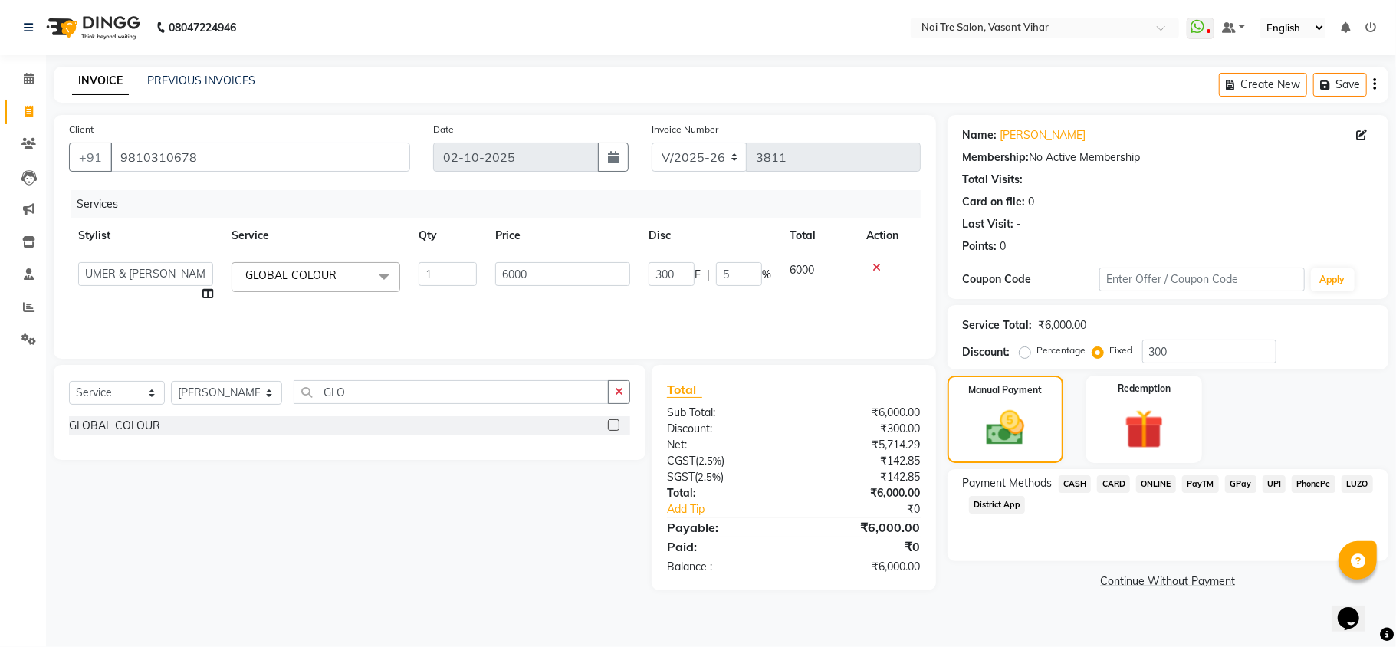
click at [1109, 485] on span "CARD" at bounding box center [1113, 484] width 33 height 18
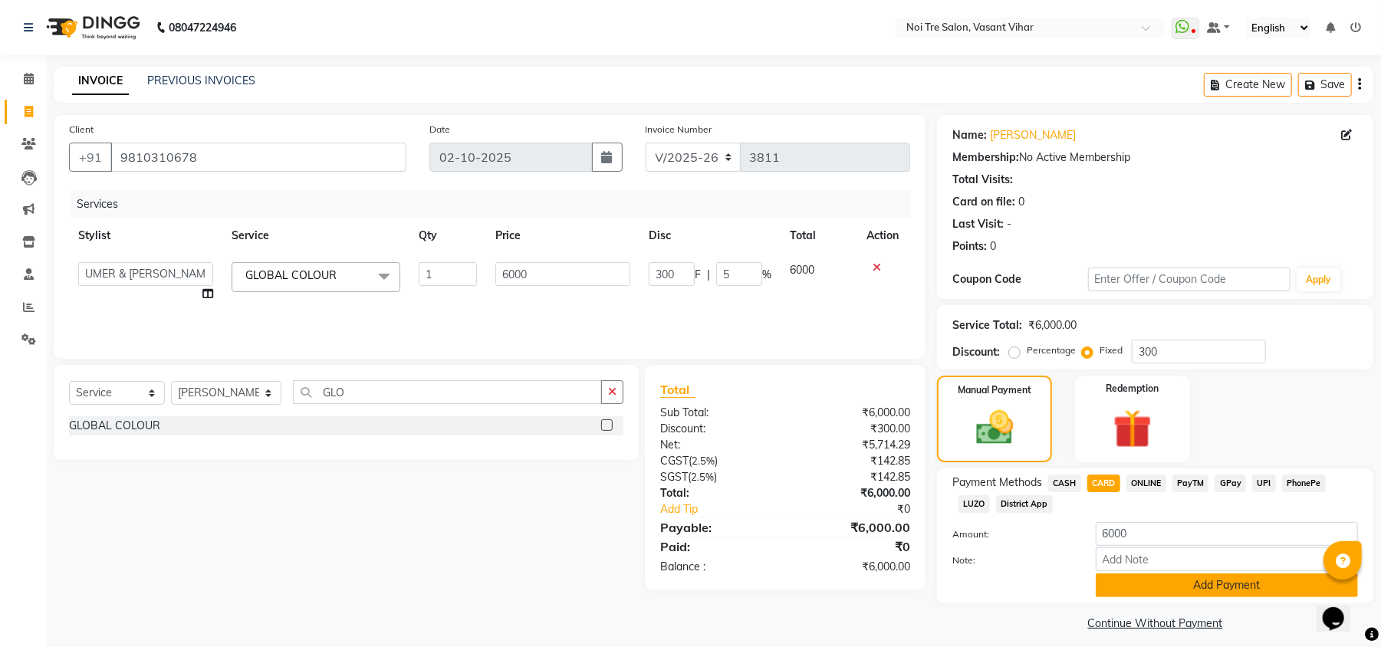
click at [1158, 574] on button "Add Payment" at bounding box center [1227, 585] width 262 height 24
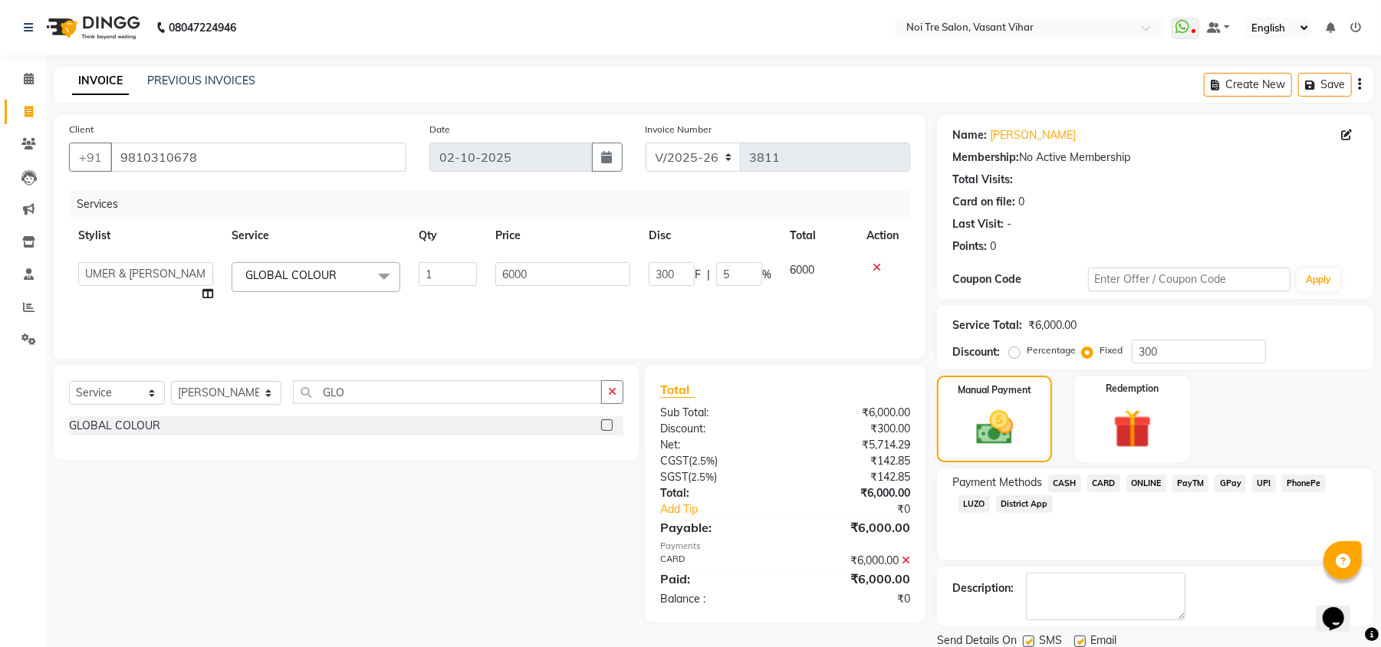
scroll to position [56, 0]
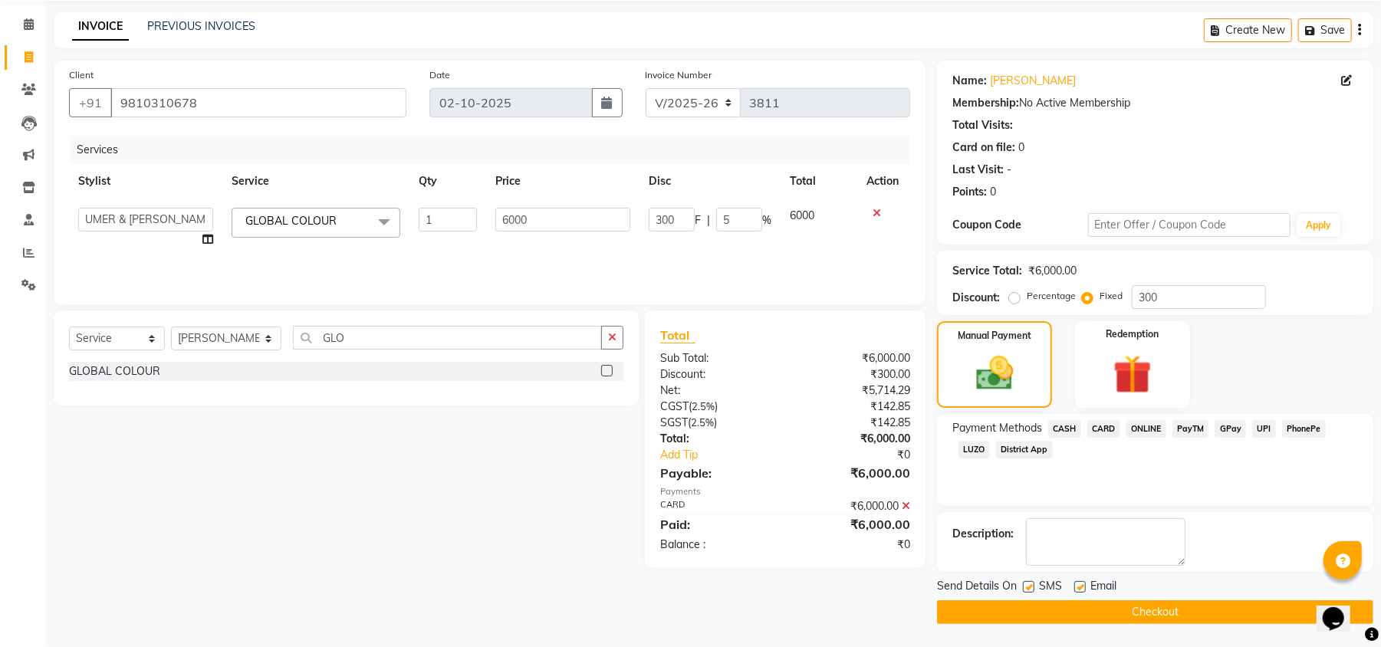
click at [1184, 619] on button "Checkout" at bounding box center [1155, 612] width 436 height 24
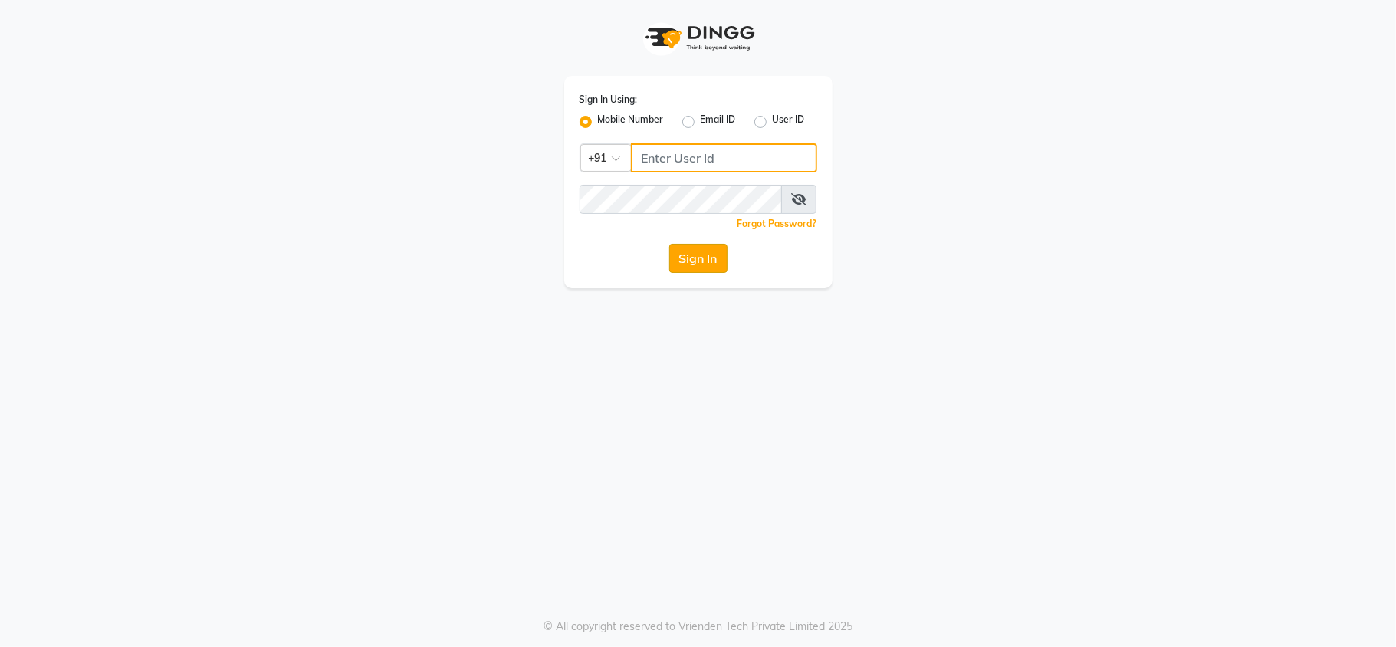
type input "7303123304"
click at [707, 261] on button "Sign In" at bounding box center [698, 258] width 58 height 29
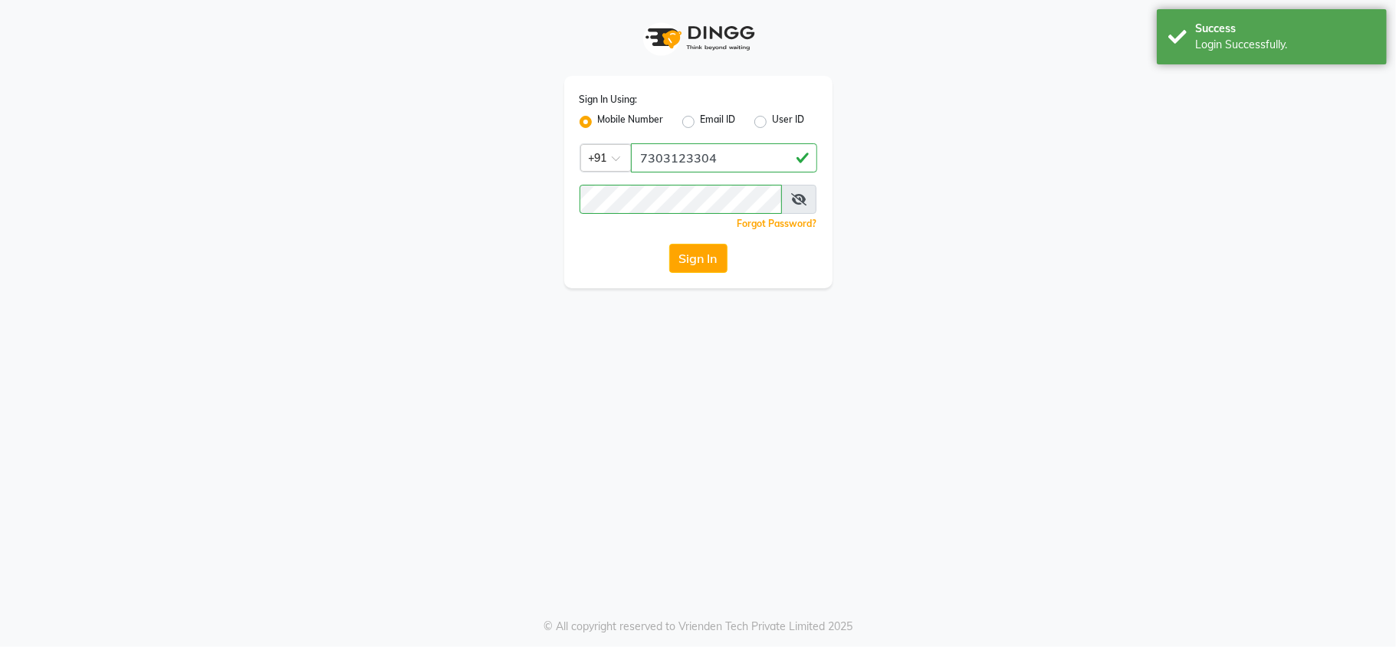
select select "service"
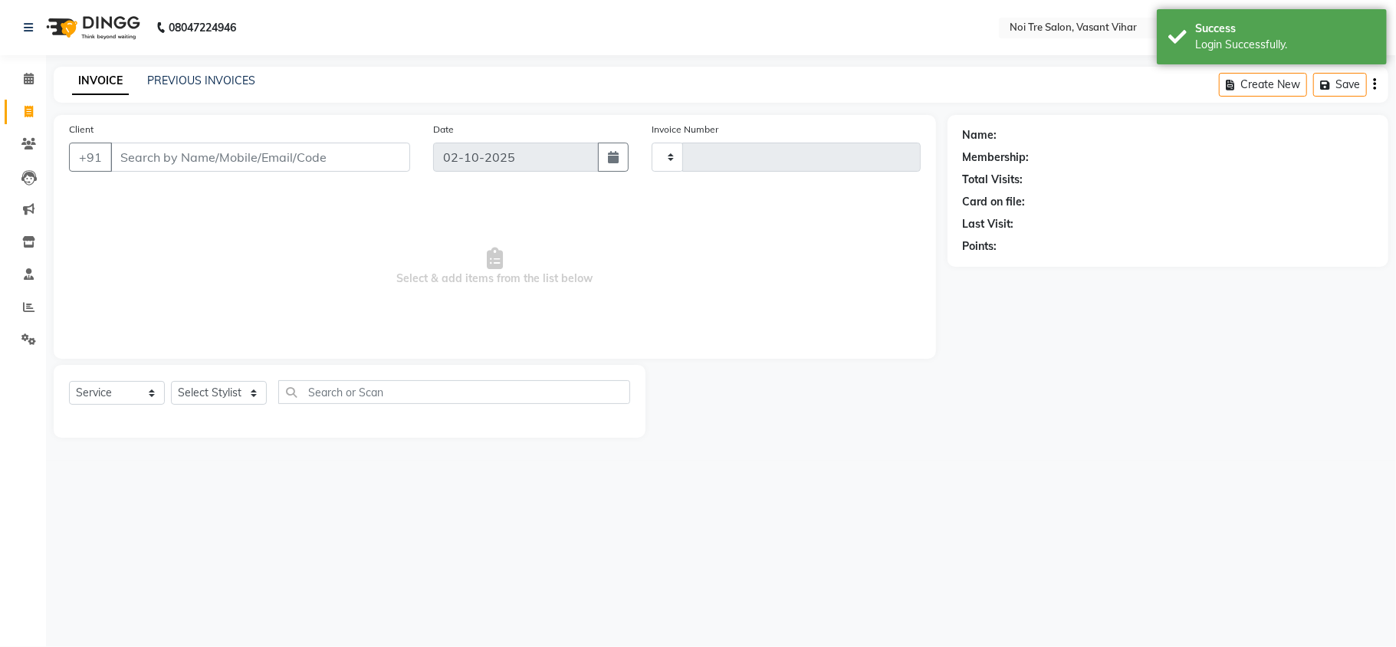
type input "3812"
select select "en"
select select "3944"
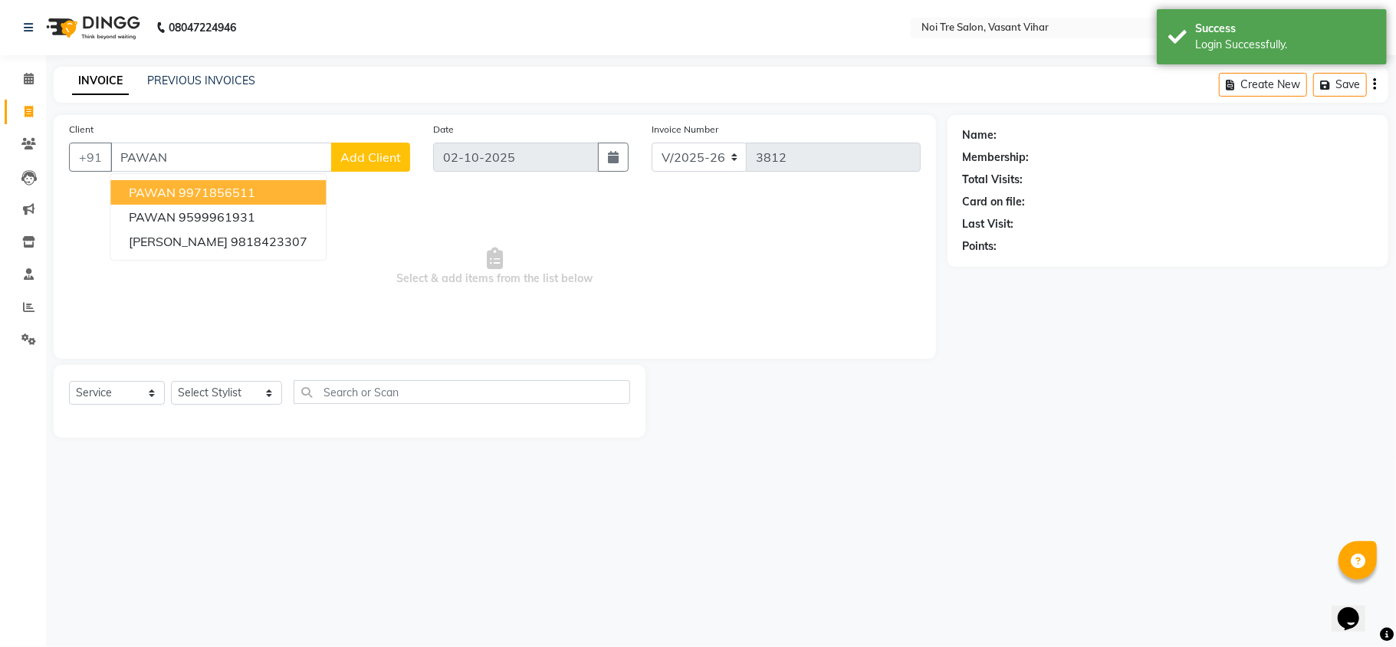
click at [271, 180] on button "PAWAN 9971856511" at bounding box center [217, 192] width 215 height 25
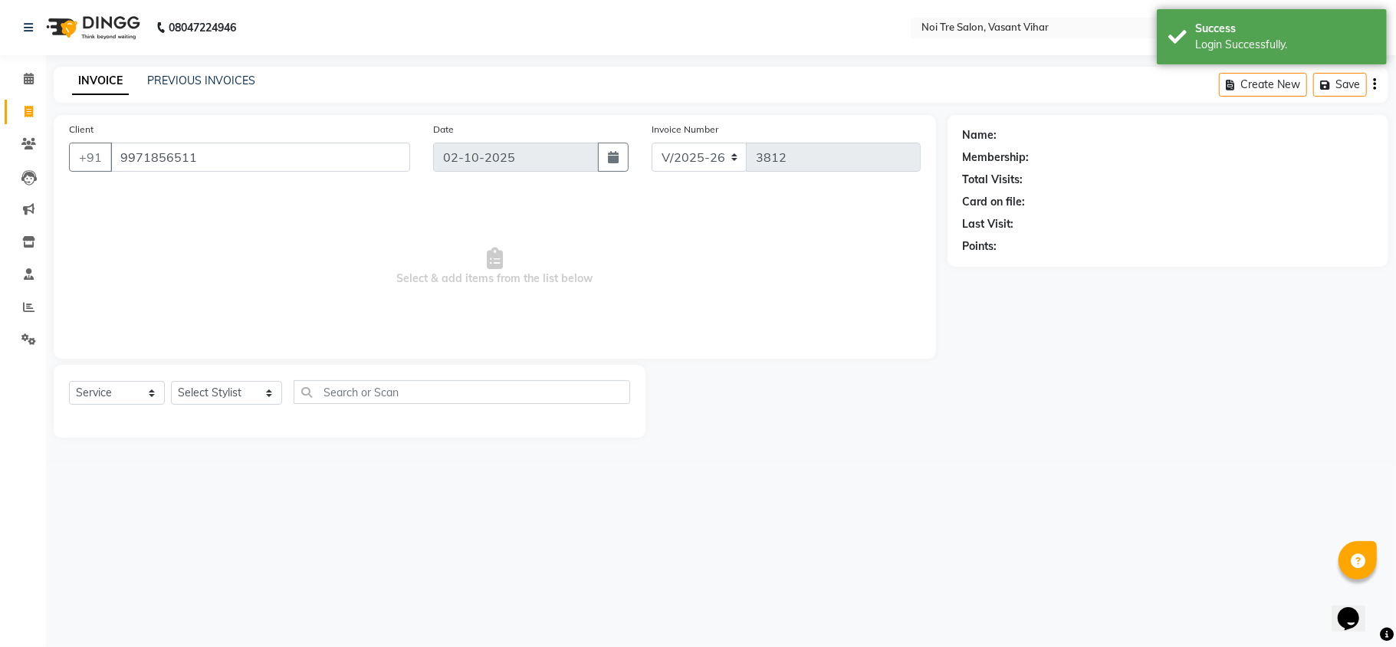
type input "9971856511"
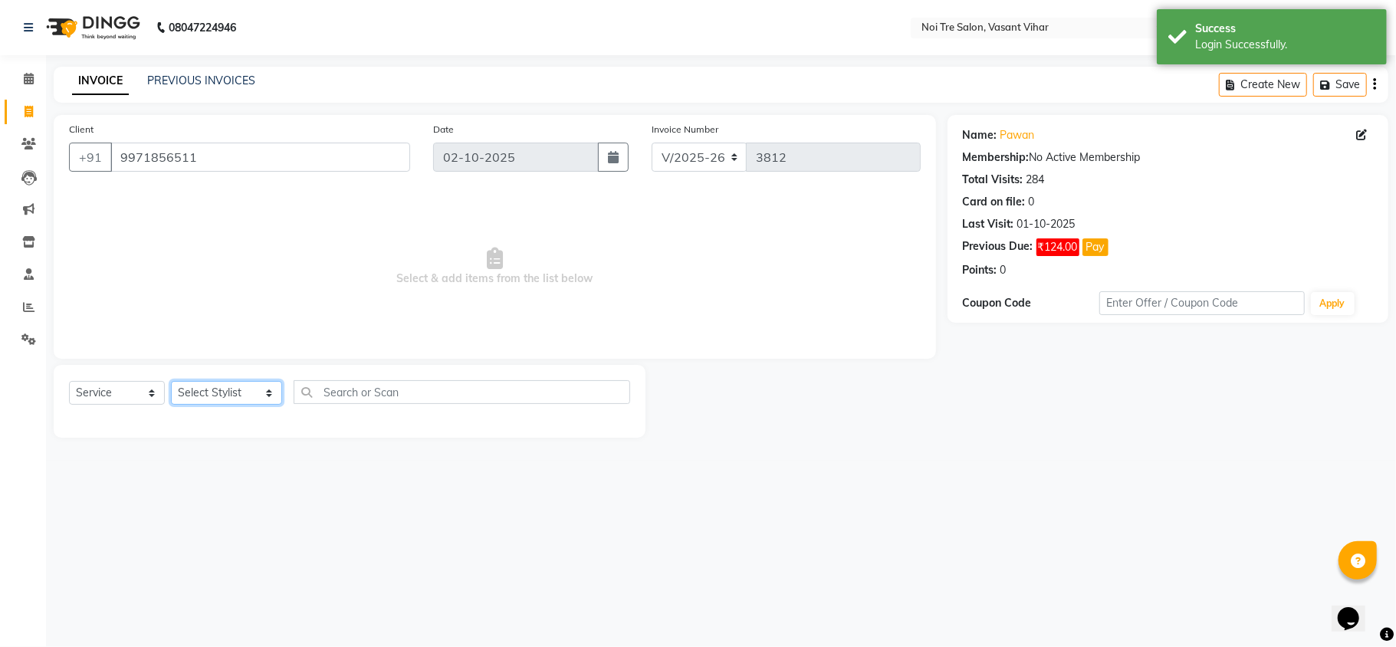
click at [219, 386] on select "Select Stylist [PERSON_NAME](PUNJABI BAGH) [PERSON_NAME] GEETA [PERSON_NAME] PD…" at bounding box center [226, 393] width 111 height 24
select select "20380"
click at [171, 381] on select "Select Stylist [PERSON_NAME](PUNJABI BAGH) [PERSON_NAME] GEETA [PERSON_NAME] PD…" at bounding box center [226, 393] width 111 height 24
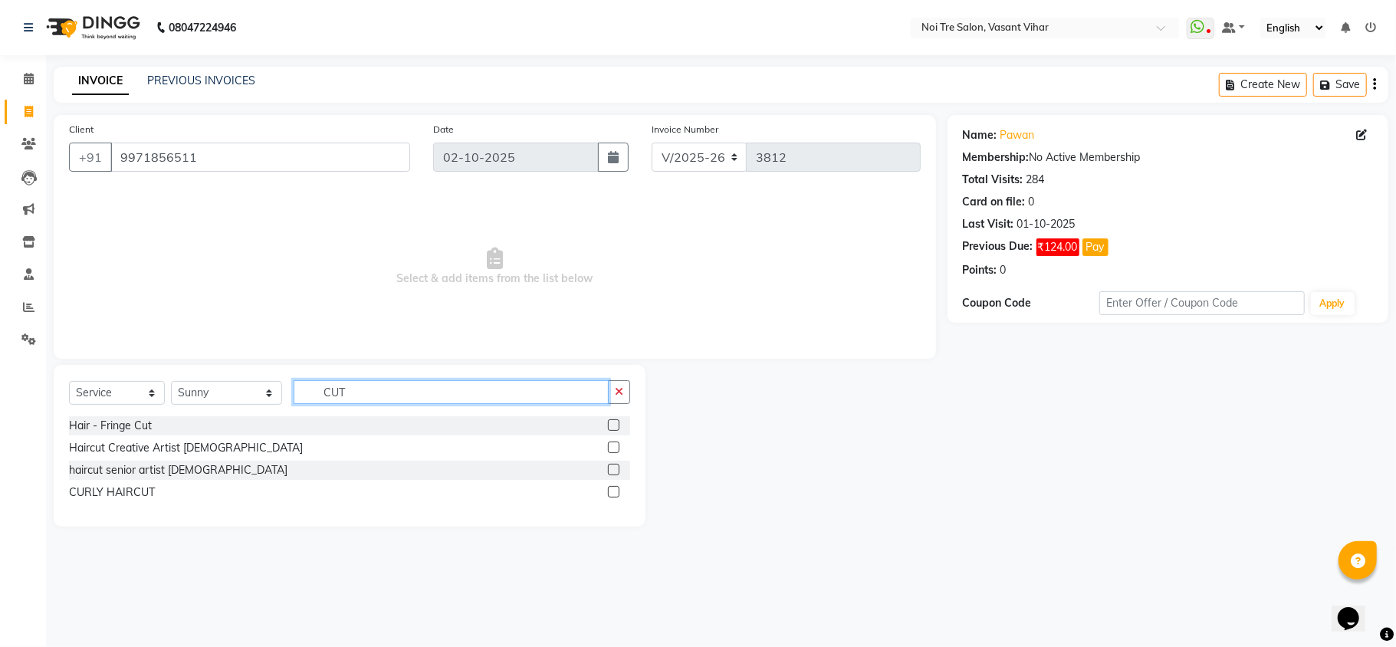
type input "CUT"
click at [611, 443] on label at bounding box center [614, 448] width 12 height 12
click at [611, 443] on input "checkbox" at bounding box center [613, 448] width 10 height 10
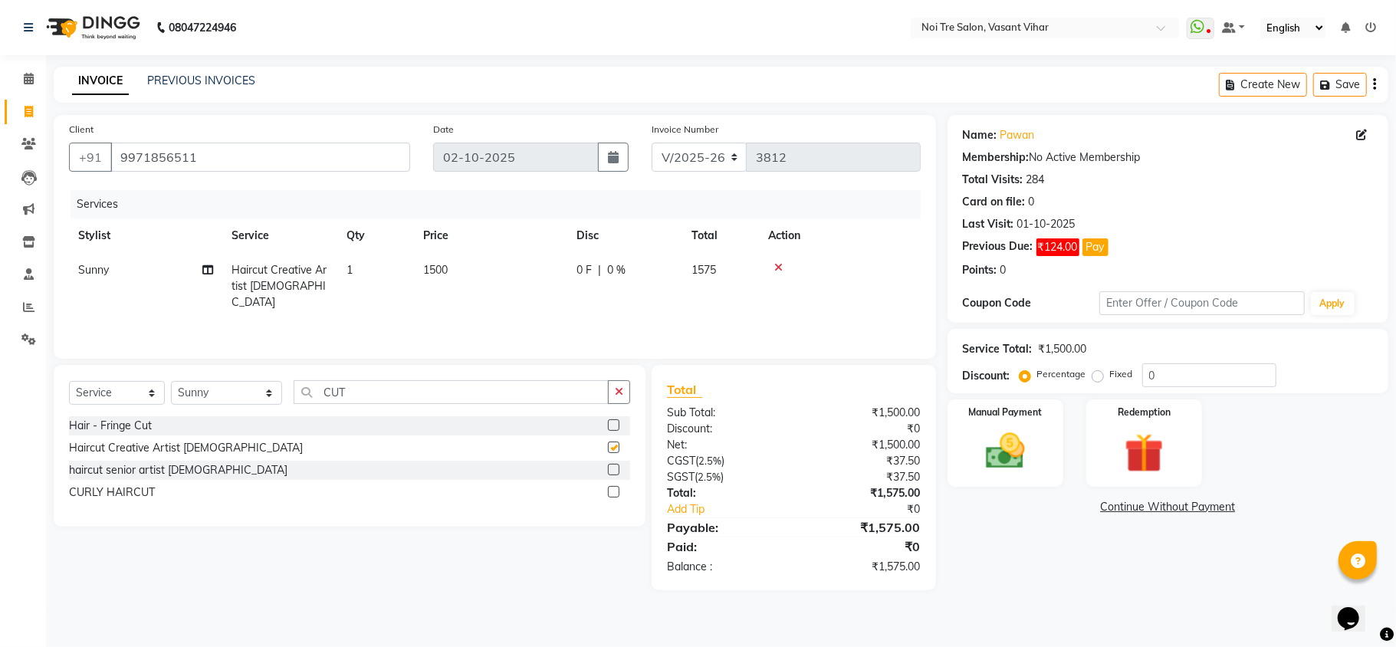
checkbox input "false"
drag, startPoint x: 388, startPoint y: 388, endPoint x: 123, endPoint y: 351, distance: 267.1
click at [241, 388] on div "Select Service Product Membership Package Voucher Prepaid Gift Card Select Styl…" at bounding box center [349, 398] width 561 height 36
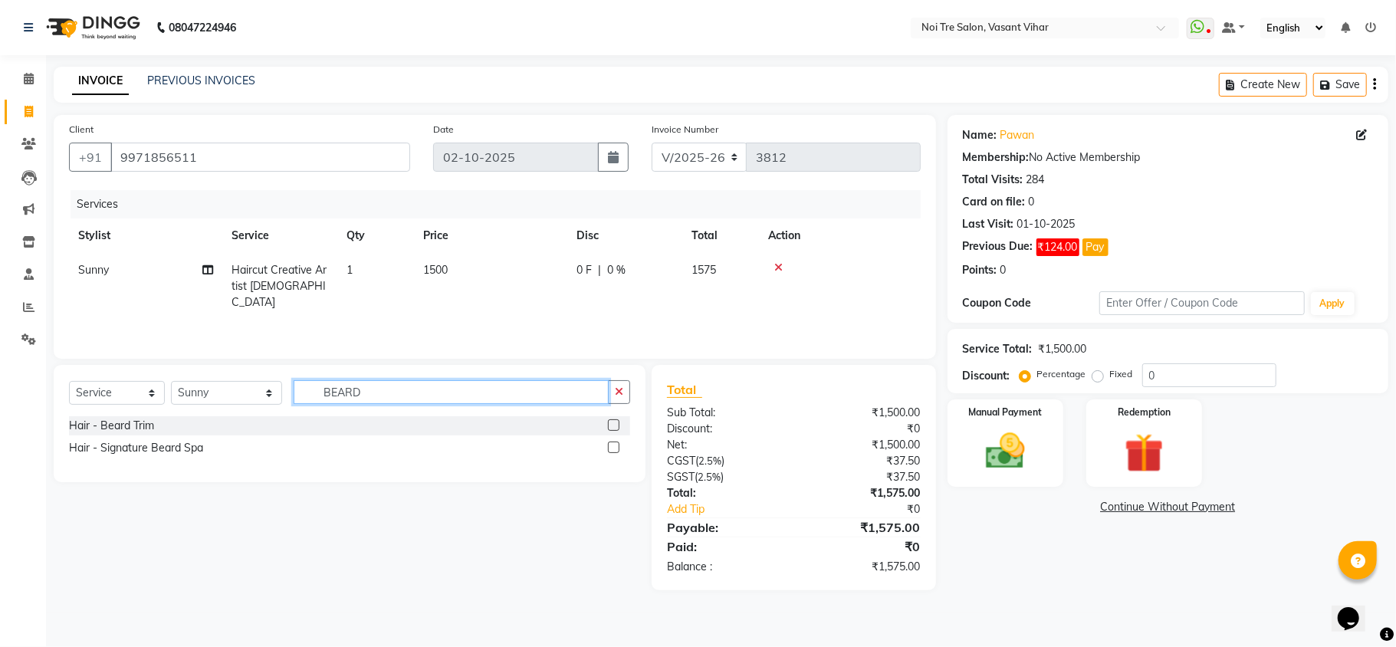
type input "BEARD"
click at [614, 420] on label at bounding box center [614, 425] width 12 height 12
click at [614, 421] on input "checkbox" at bounding box center [613, 426] width 10 height 10
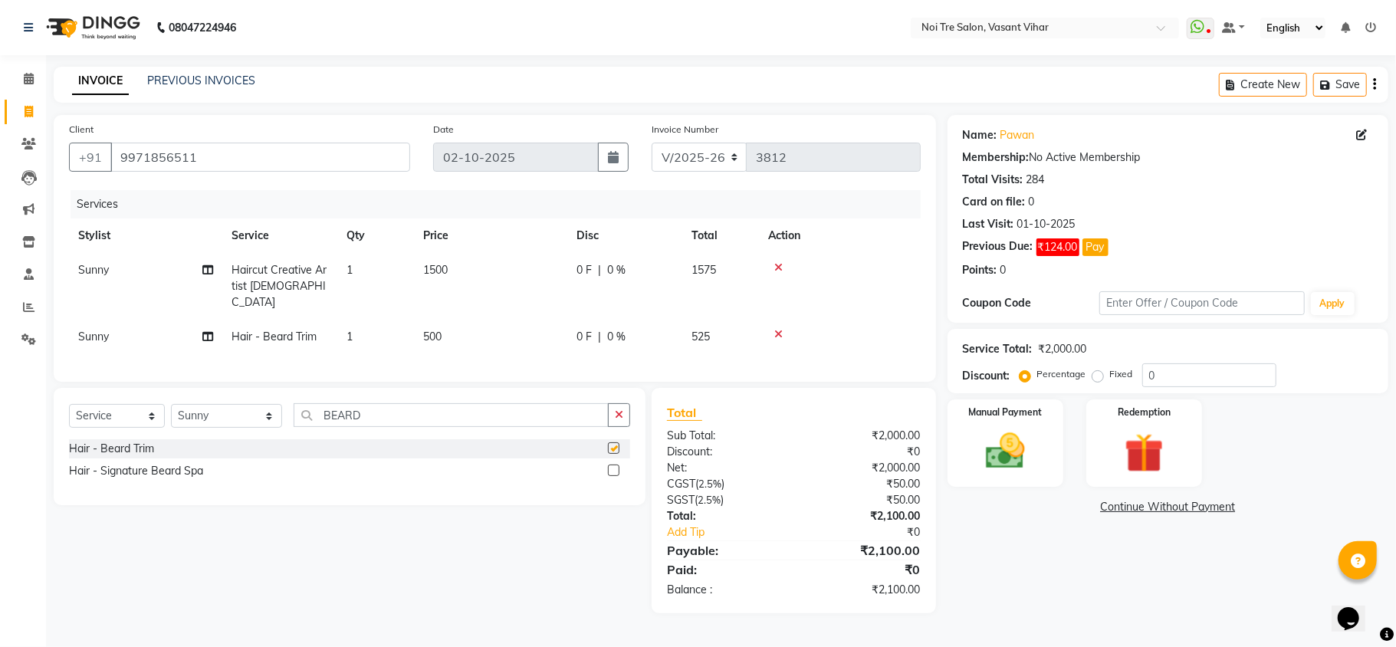
checkbox input "false"
click at [494, 281] on td "1500" at bounding box center [490, 286] width 153 height 67
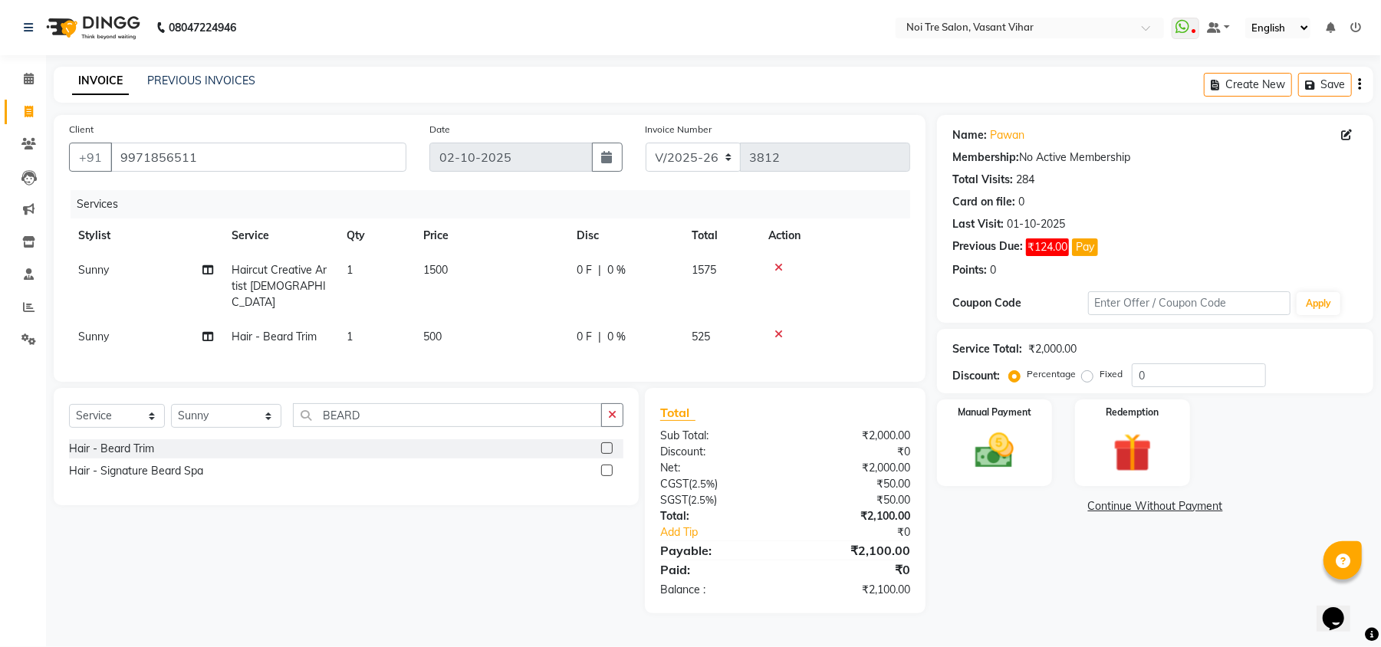
select select "20380"
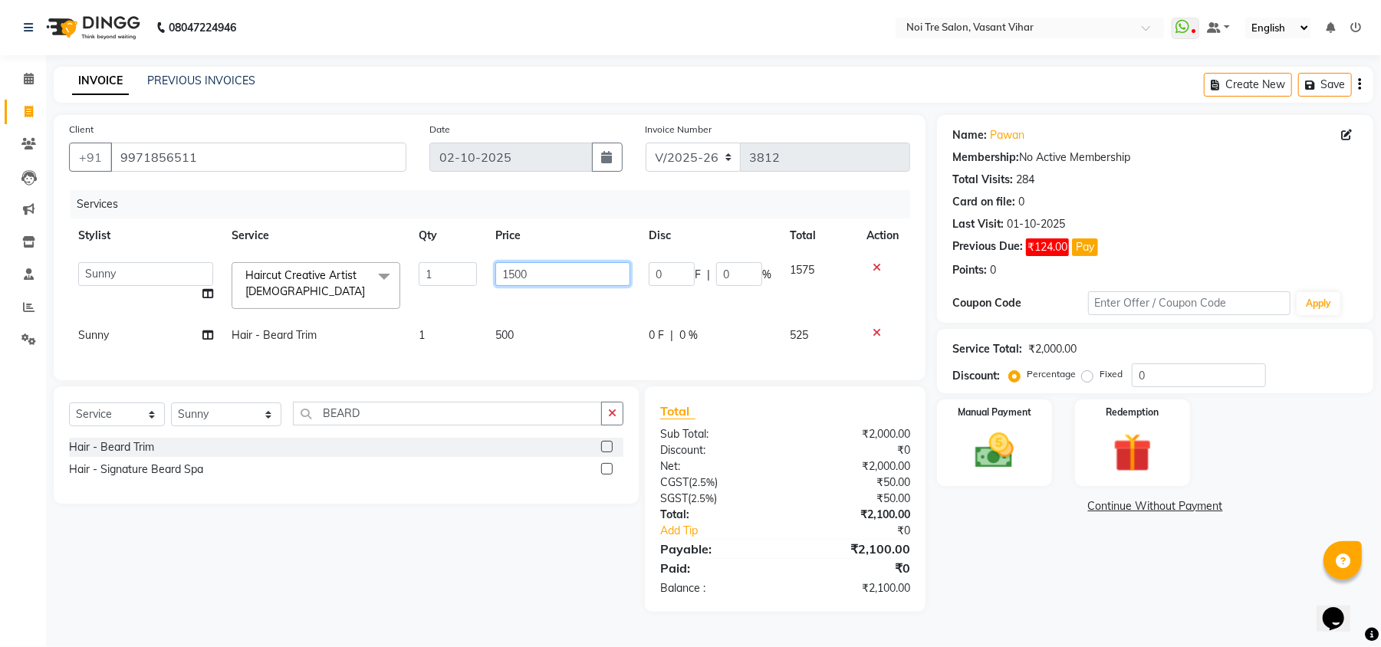
drag, startPoint x: 494, startPoint y: 281, endPoint x: 291, endPoint y: 219, distance: 211.7
click at [322, 228] on table "Stylist Service Qty Price Disc Total Action Abhishek AMARNATH Asif DANISH(PUNJA…" at bounding box center [489, 286] width 841 height 134
type input "800"
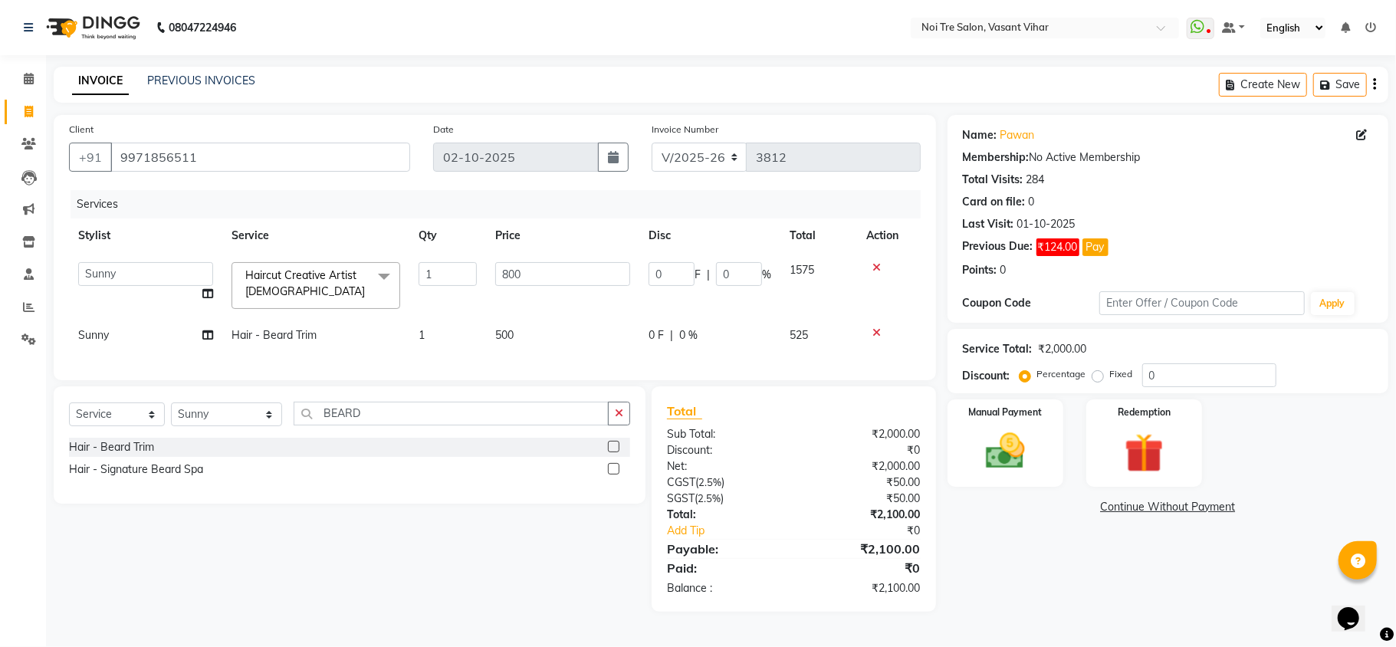
click at [575, 314] on tbody "Abhishek AMARNATH Asif DANISH(PUNJABI BAGH) DHARAM FAIZAN GEETA Kamal Karan PDC…" at bounding box center [495, 303] width 852 height 100
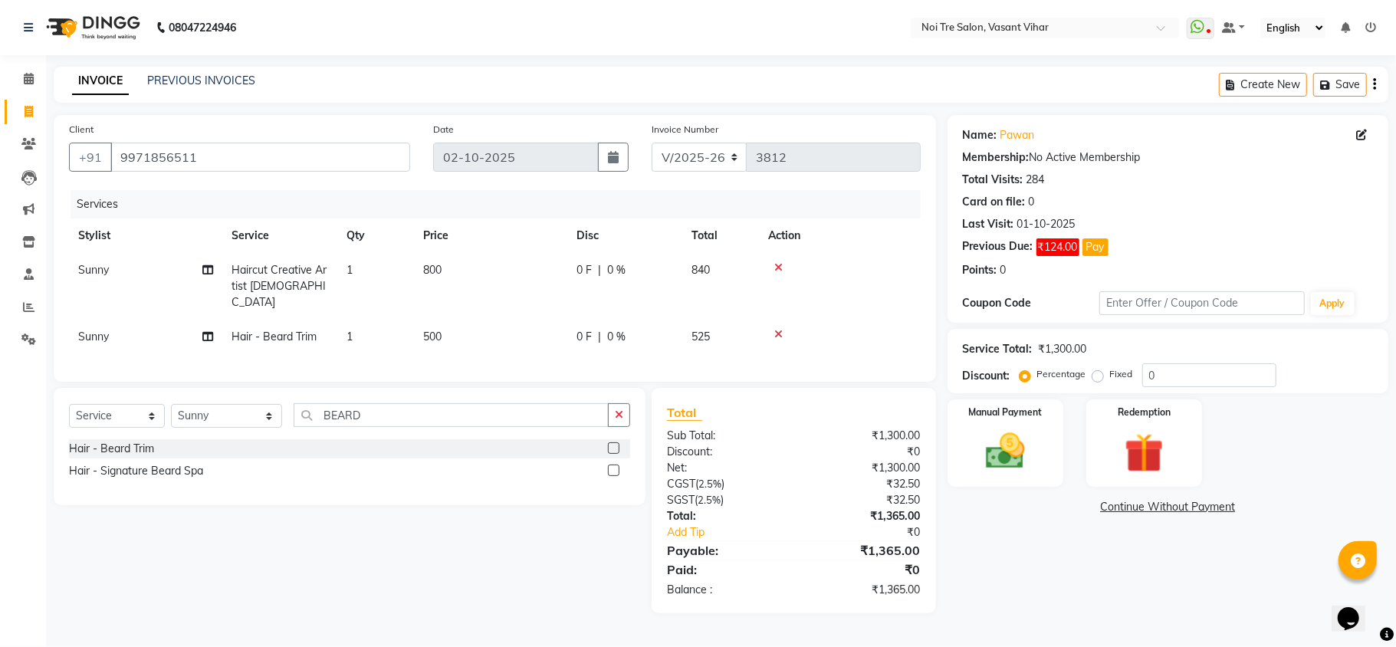
click at [1086, 375] on div "Percentage Fixed" at bounding box center [1083, 375] width 120 height 20
click at [1110, 377] on label "Fixed" at bounding box center [1121, 374] width 23 height 14
click at [1096, 377] on input "Fixed" at bounding box center [1101, 374] width 11 height 11
radio input "true"
drag, startPoint x: 1211, startPoint y: 374, endPoint x: 979, endPoint y: 324, distance: 237.8
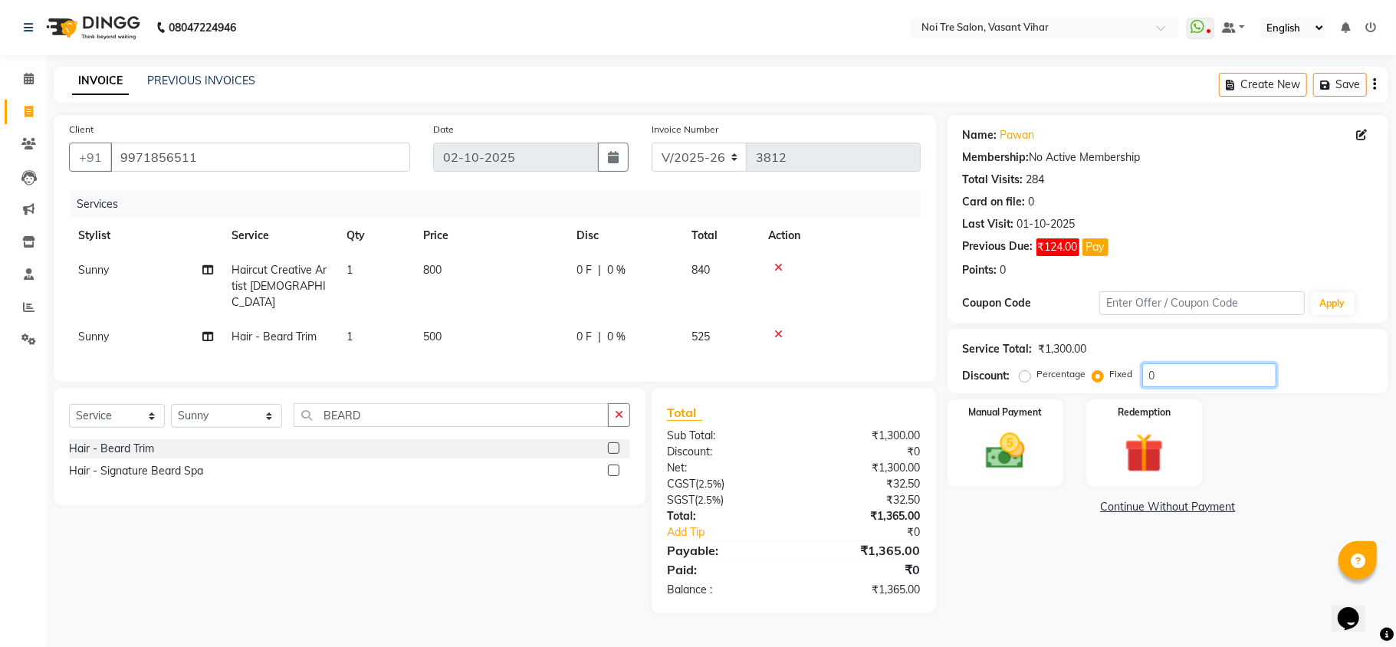
click at [986, 328] on div "Name: Pawan Membership: No Active Membership Total Visits: 284 Card on file: 0 …" at bounding box center [1174, 364] width 452 height 498
type input "165"
click at [1019, 573] on div "Name: Pawan Membership: No Active Membership Total Visits: 284 Card on file: 0 …" at bounding box center [1174, 364] width 452 height 498
click at [1010, 390] on div "Service Total: ₹1,300.00 Discount: Percentage Fixed 165" at bounding box center [1168, 361] width 441 height 64
click at [1023, 442] on img at bounding box center [1005, 452] width 67 height 48
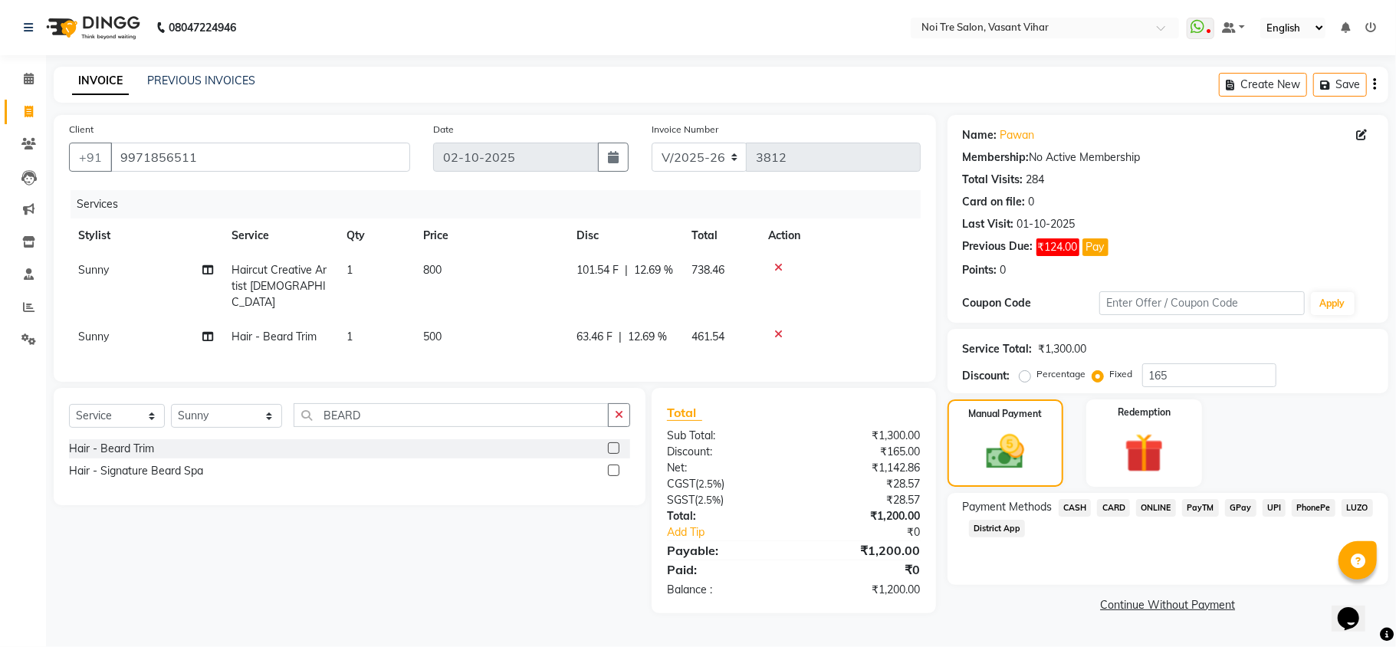
click at [1109, 501] on span "CARD" at bounding box center [1113, 508] width 33 height 18
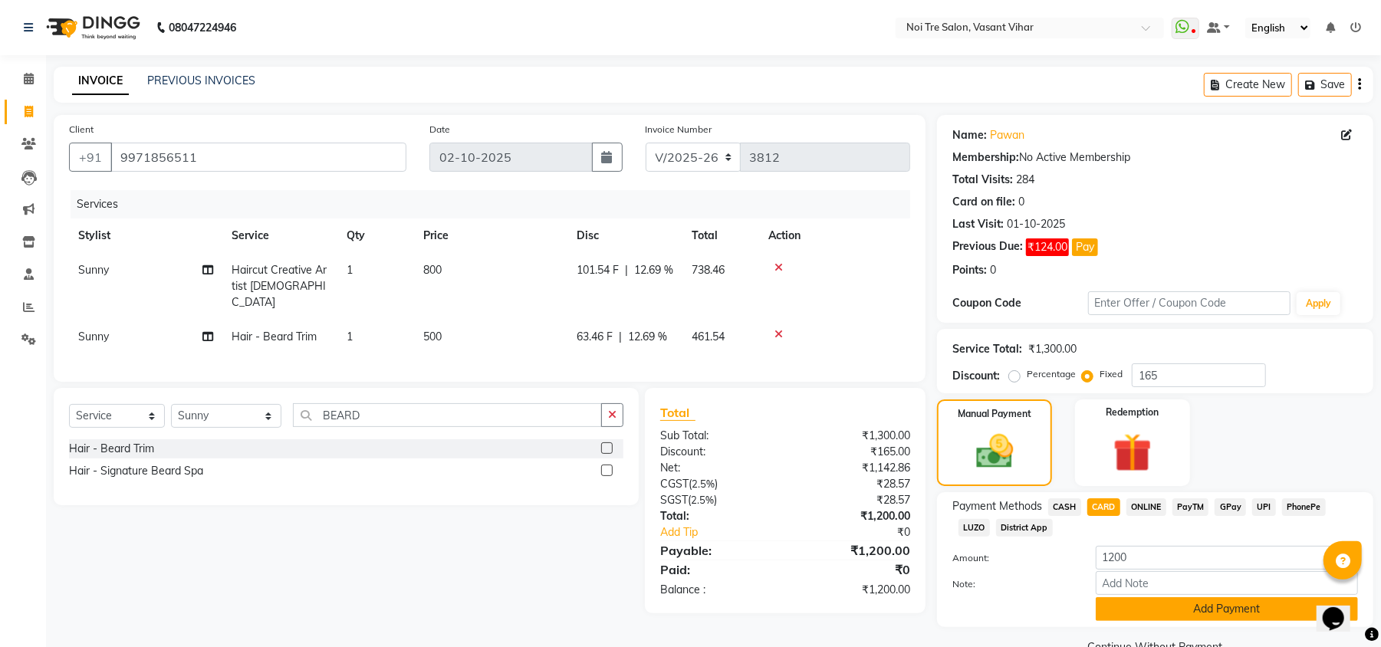
click at [1164, 617] on button "Add Payment" at bounding box center [1227, 609] width 262 height 24
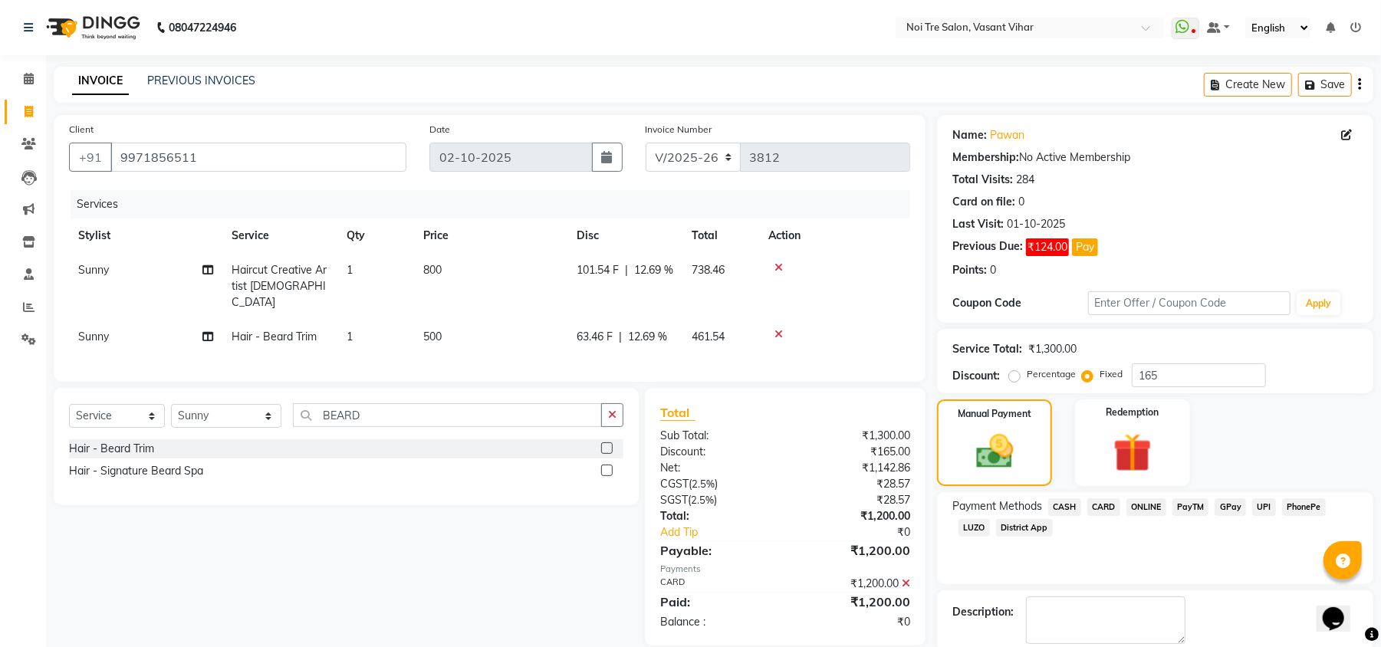
scroll to position [80, 0]
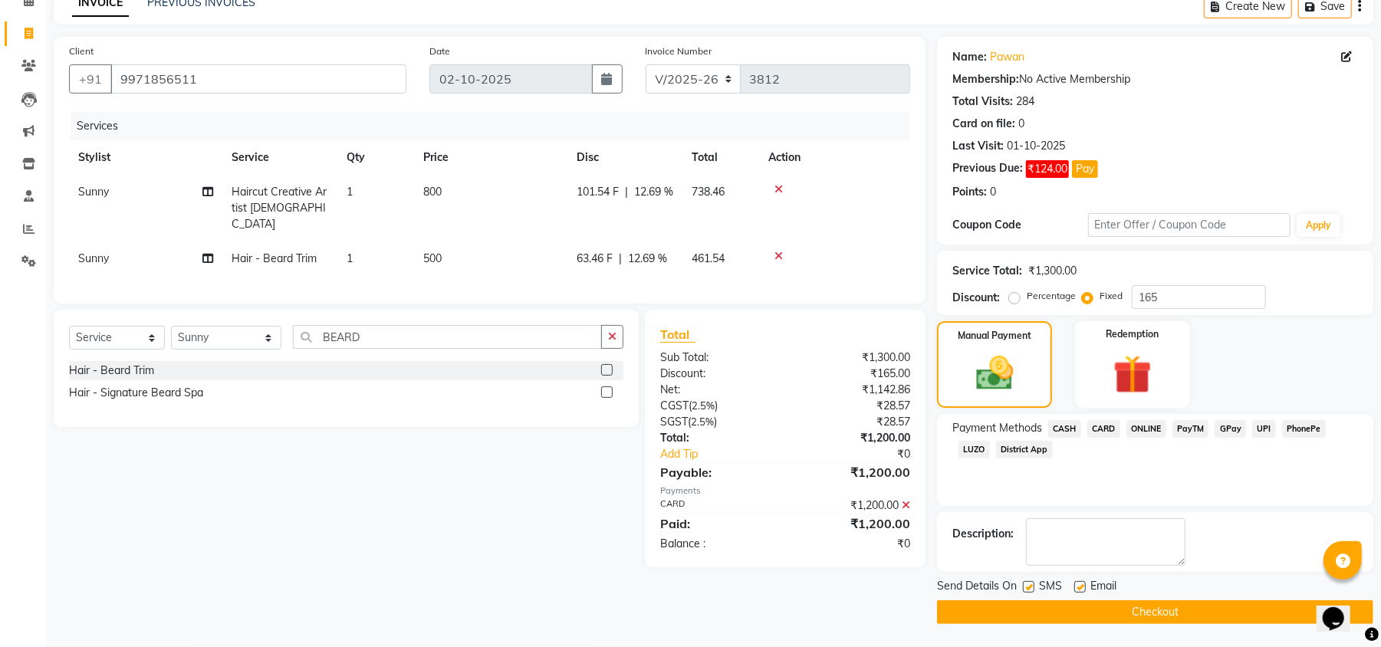
click at [1228, 607] on button "Checkout" at bounding box center [1155, 612] width 436 height 24
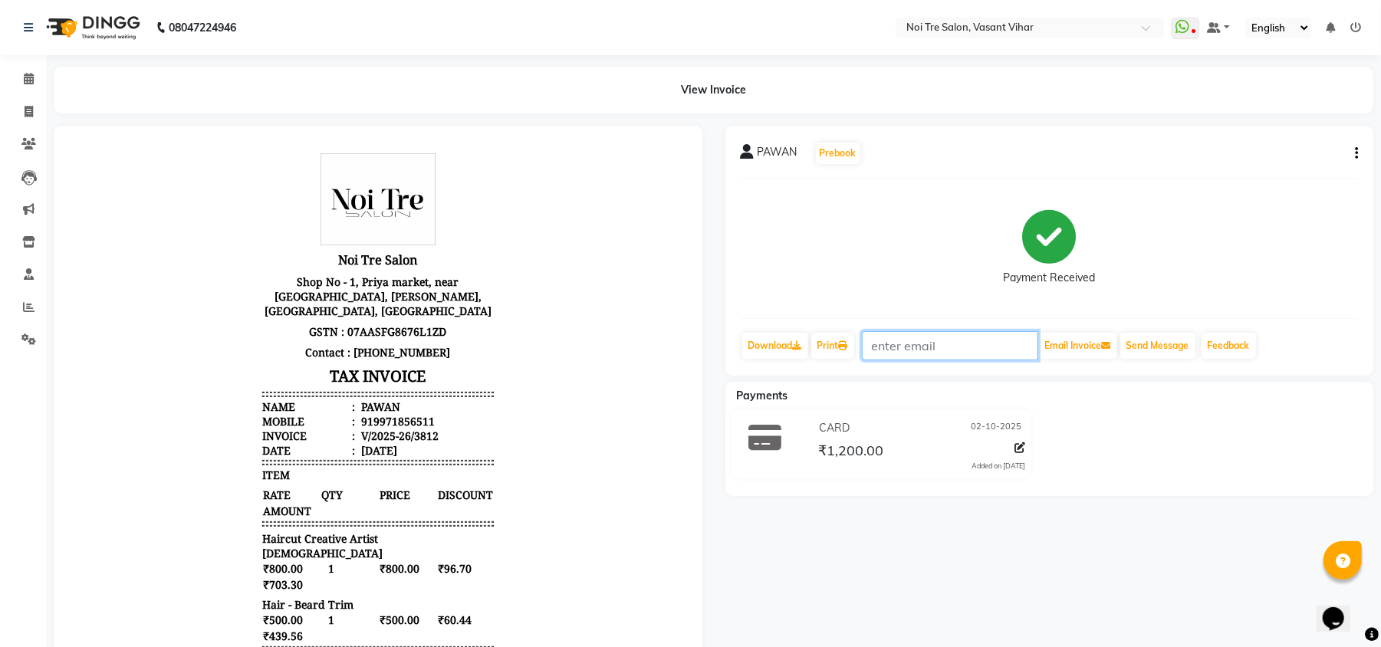
drag, startPoint x: 949, startPoint y: 365, endPoint x: 972, endPoint y: 393, distance: 36.5
click at [967, 385] on div "PAWAN Prebook Payment Received Download Print Email Invoice Send Message Feedba…" at bounding box center [1050, 466] width 672 height 681
